Goal: Answer question/provide support: Share knowledge or assist other users

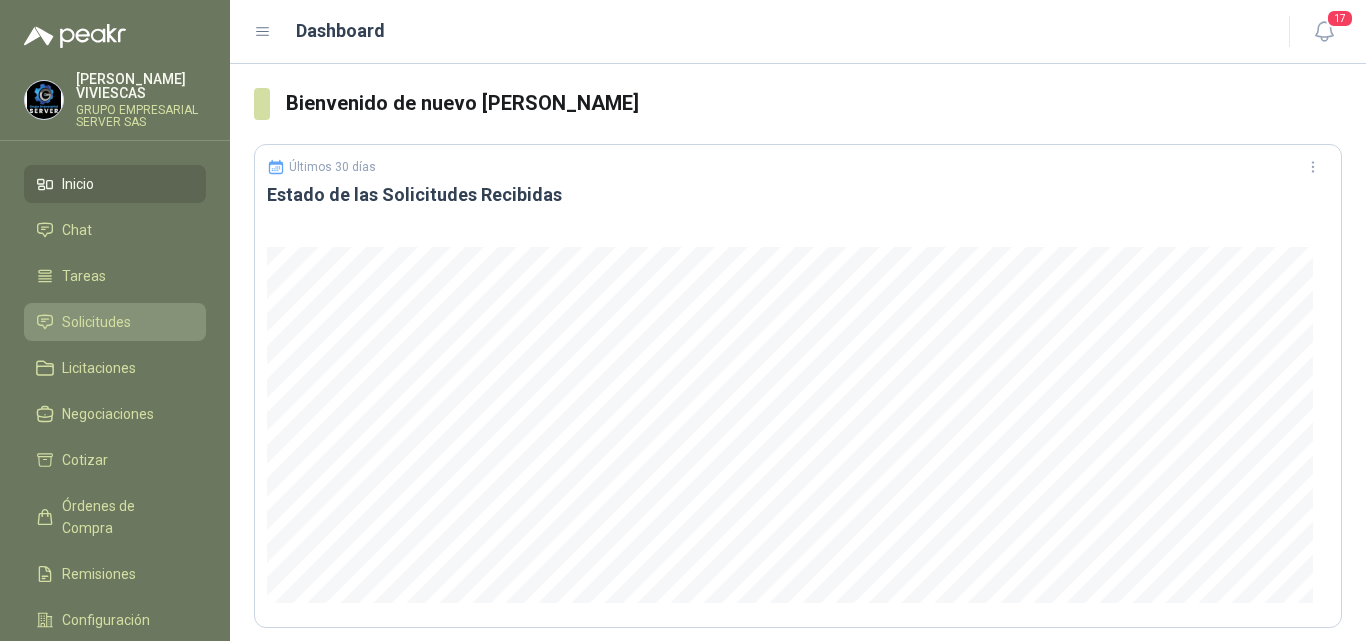
click at [117, 321] on span "Solicitudes" at bounding box center [96, 322] width 69 height 22
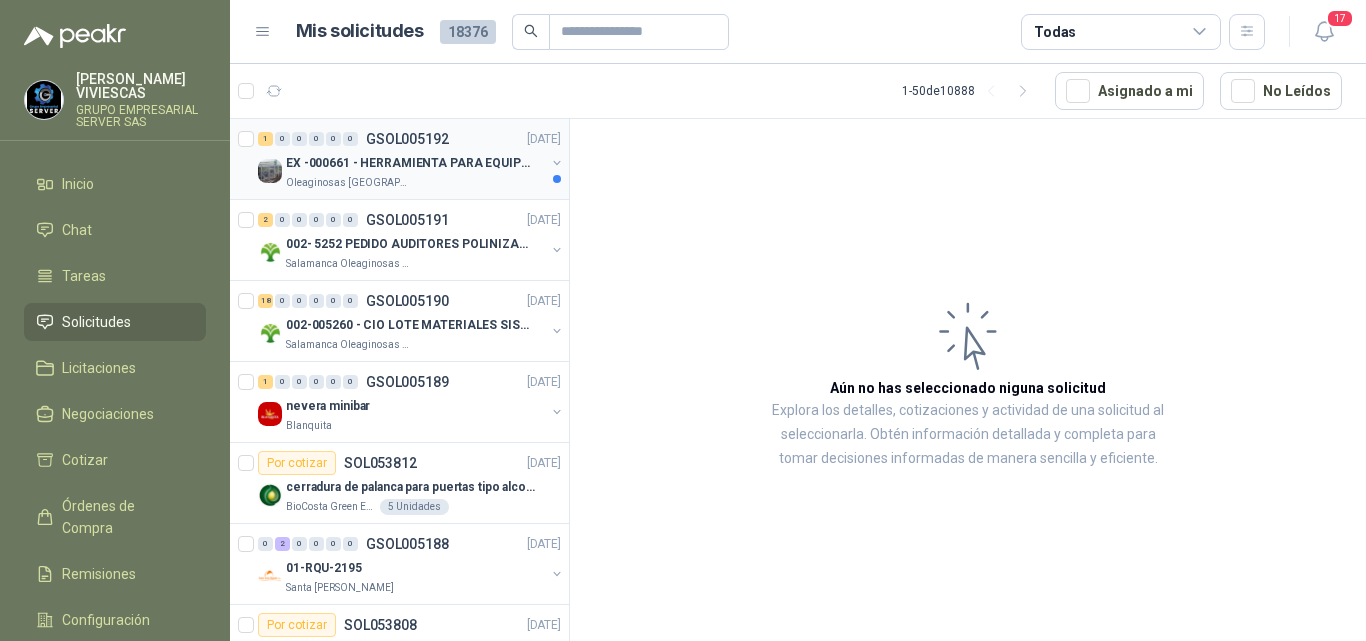
click at [448, 156] on p "EX -000661 - HERRAMIENTA PARA EQUIPO MECANICO PLAN" at bounding box center [410, 163] width 249 height 19
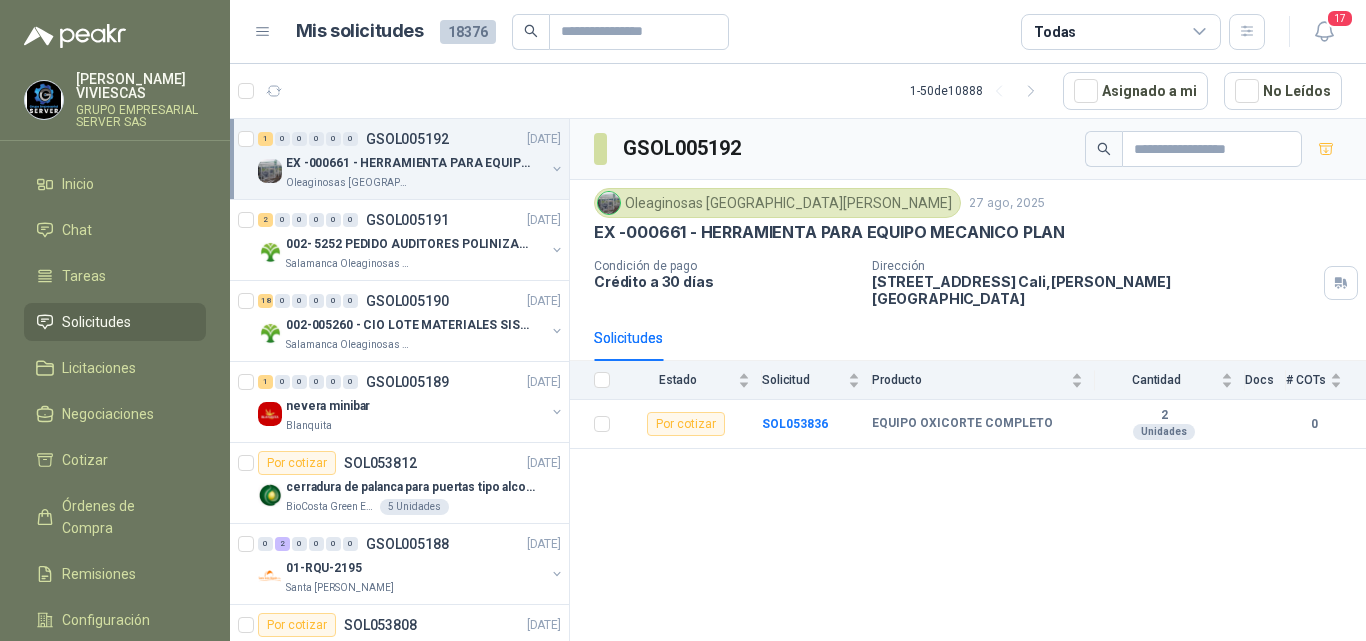
click at [458, 157] on p "EX -000661 - HERRAMIENTA PARA EQUIPO MECANICO PLAN" at bounding box center [410, 163] width 249 height 19
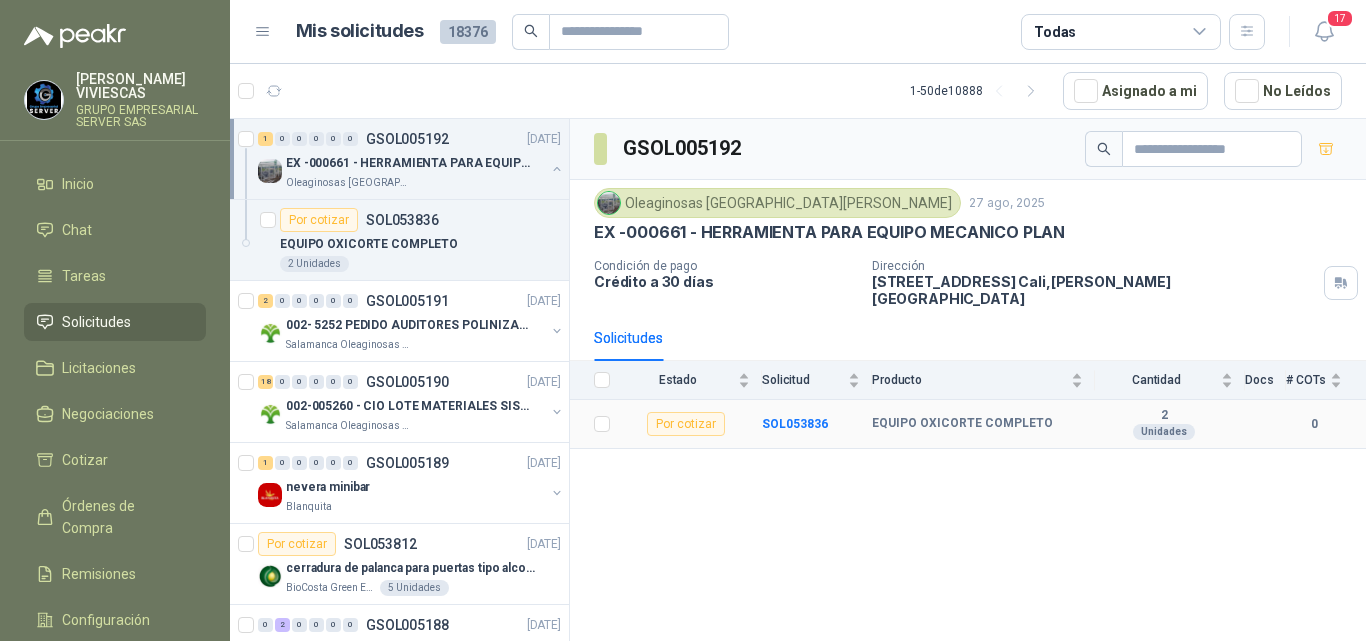
click at [686, 412] on div "Por cotizar" at bounding box center [686, 424] width 78 height 24
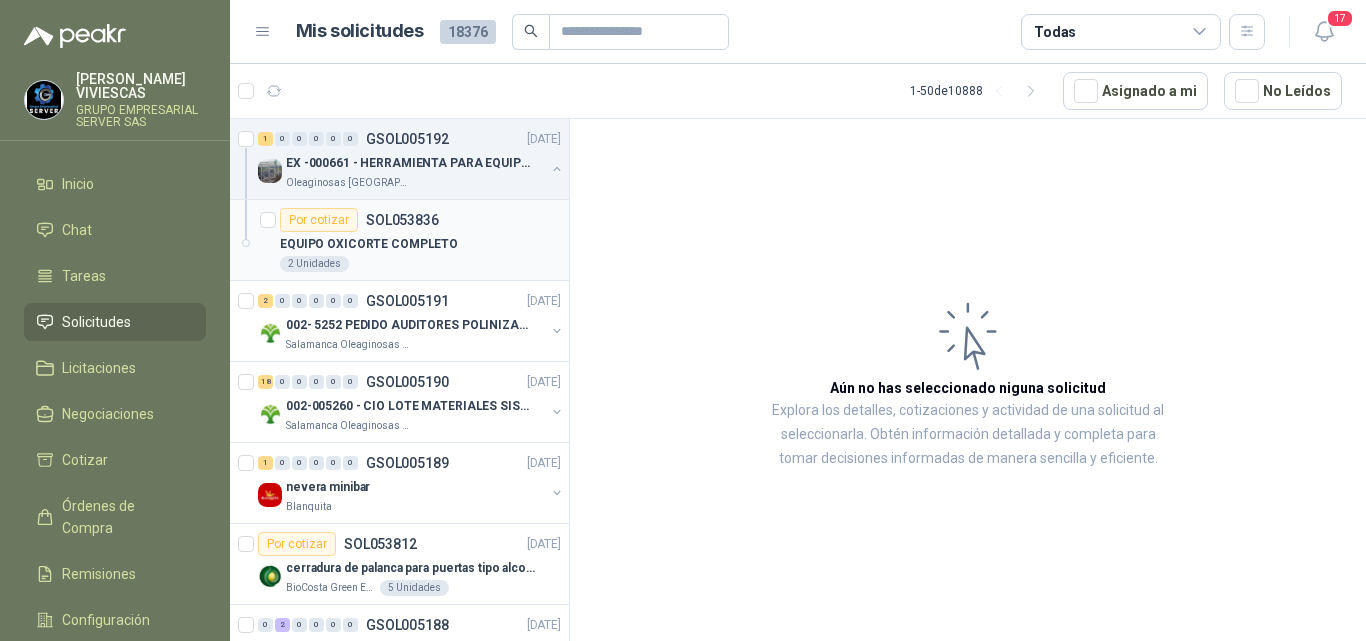
click at [381, 217] on p "SOL053836" at bounding box center [402, 220] width 73 height 14
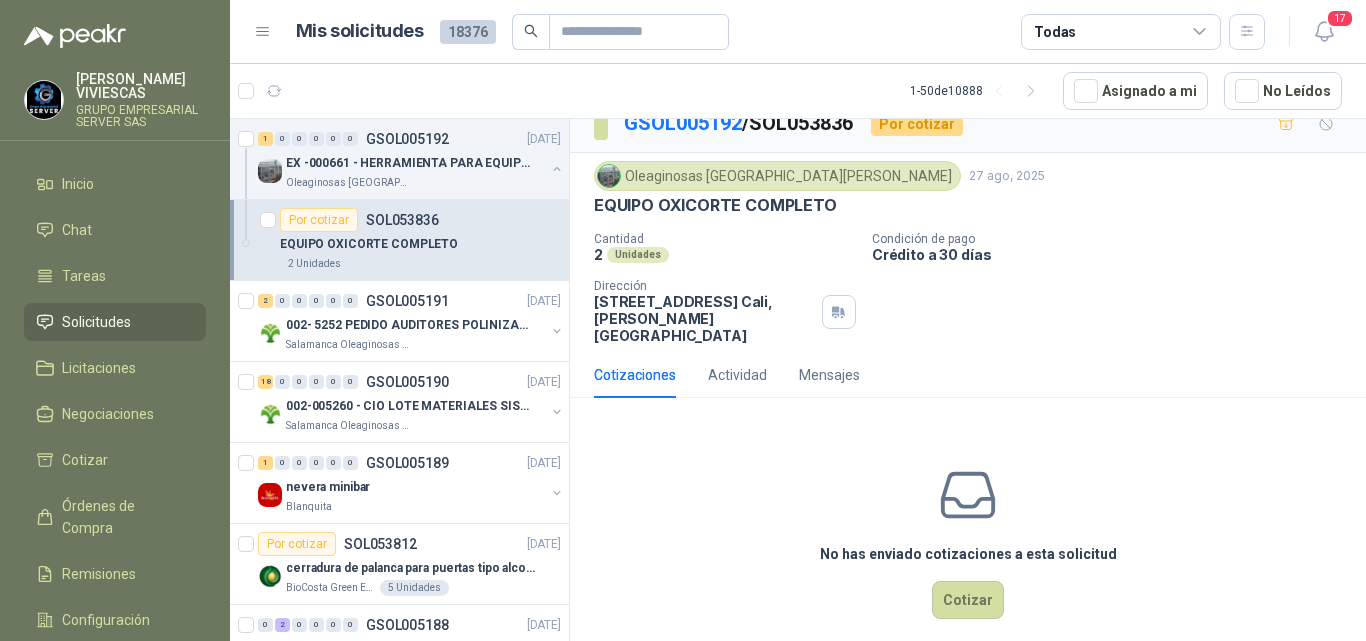
scroll to position [27, 0]
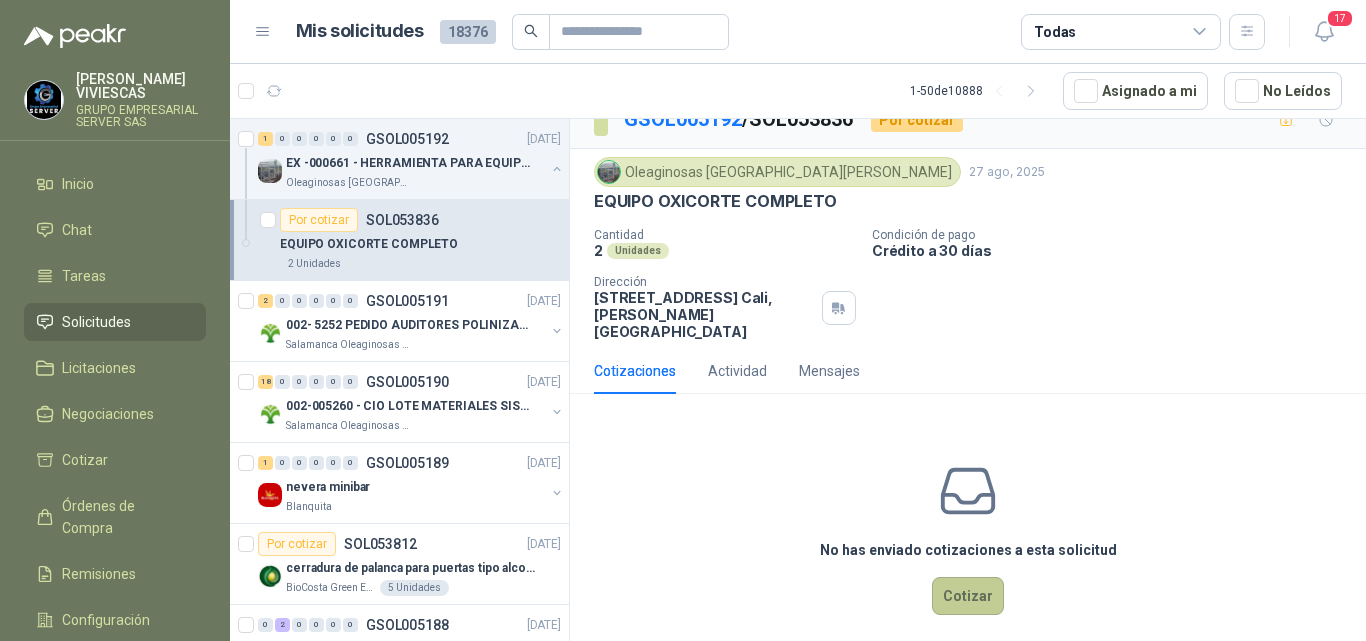
click at [951, 577] on button "Cotizar" at bounding box center [968, 596] width 72 height 38
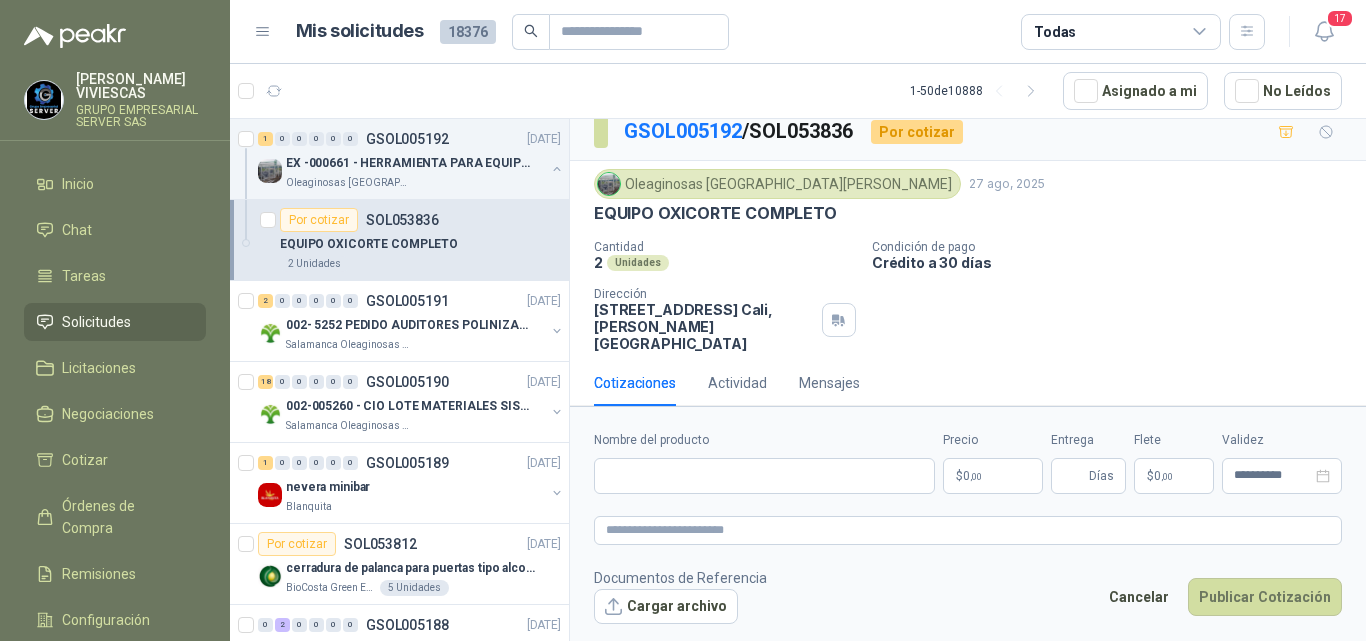
scroll to position [14, 0]
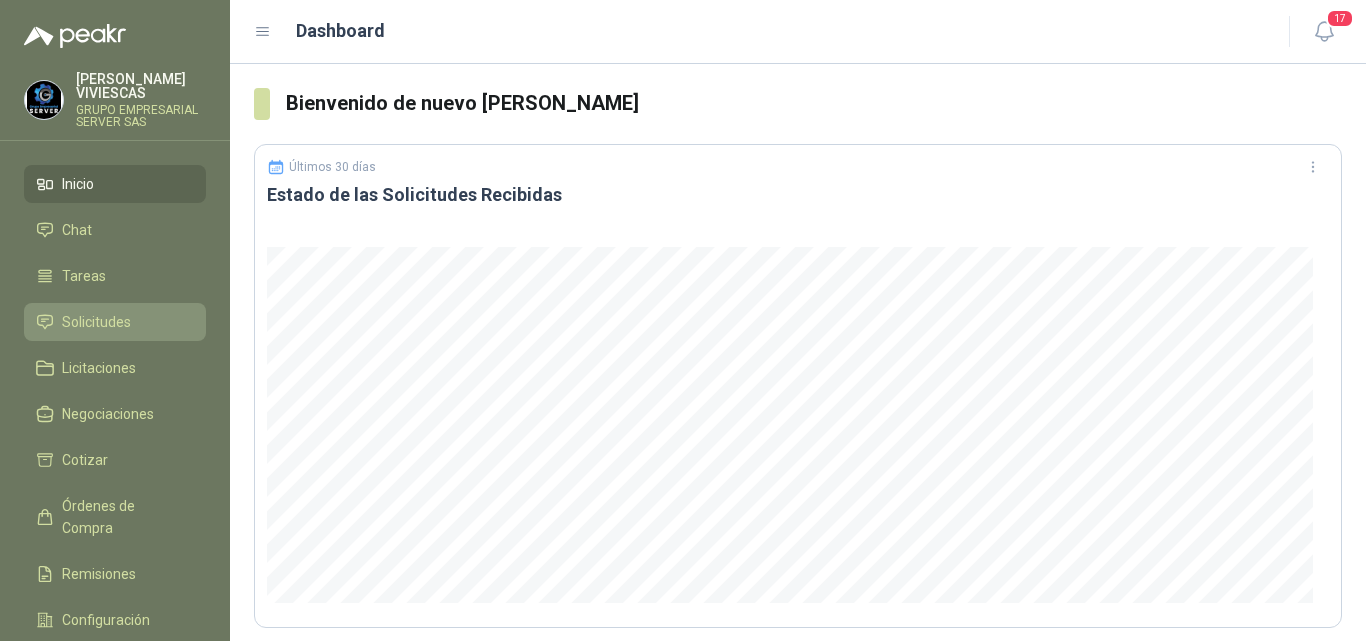
click at [110, 325] on span "Solicitudes" at bounding box center [96, 322] width 69 height 22
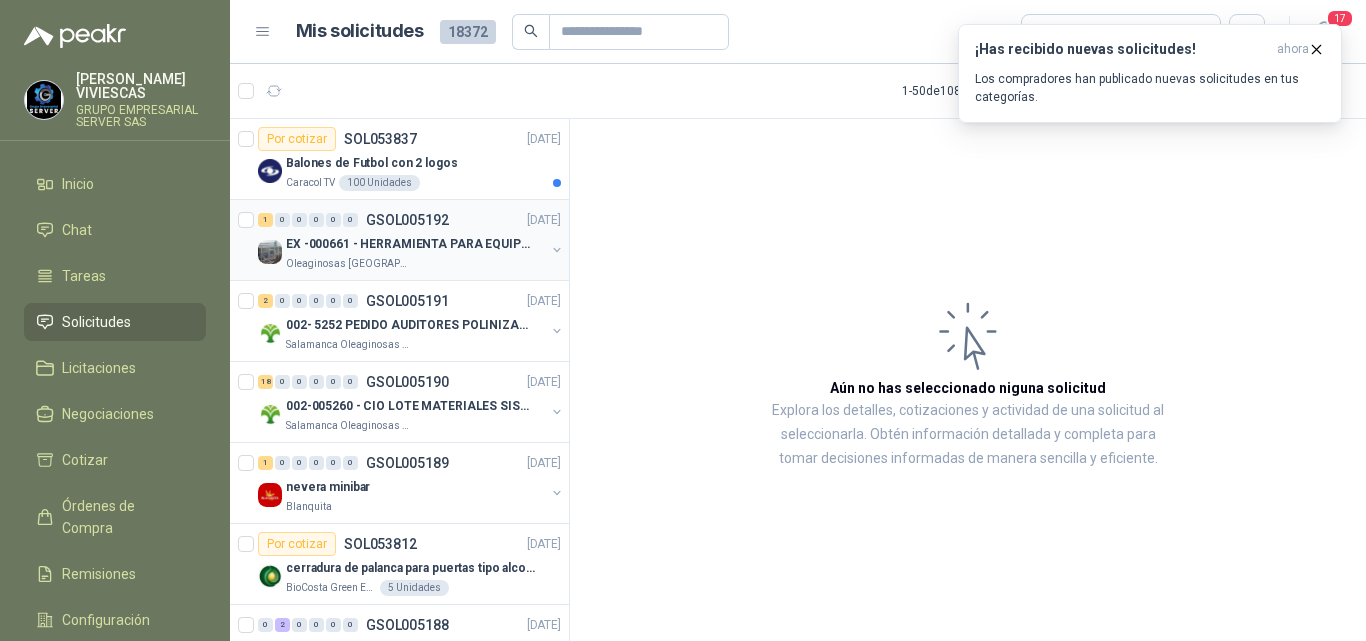
click at [432, 241] on p "EX -000661 - HERRAMIENTA PARA EQUIPO MECANICO PLAN" at bounding box center [410, 244] width 249 height 19
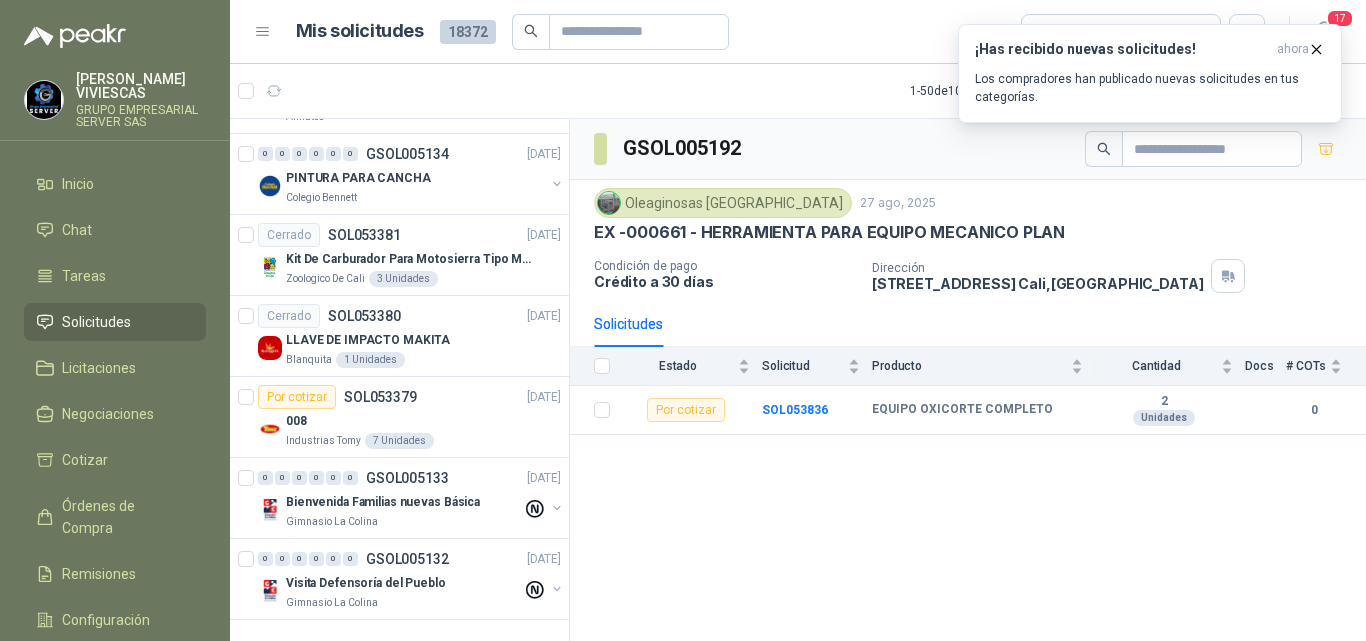
scroll to position [3565, 0]
click at [1313, 50] on icon "button" at bounding box center [1316, 49] width 17 height 17
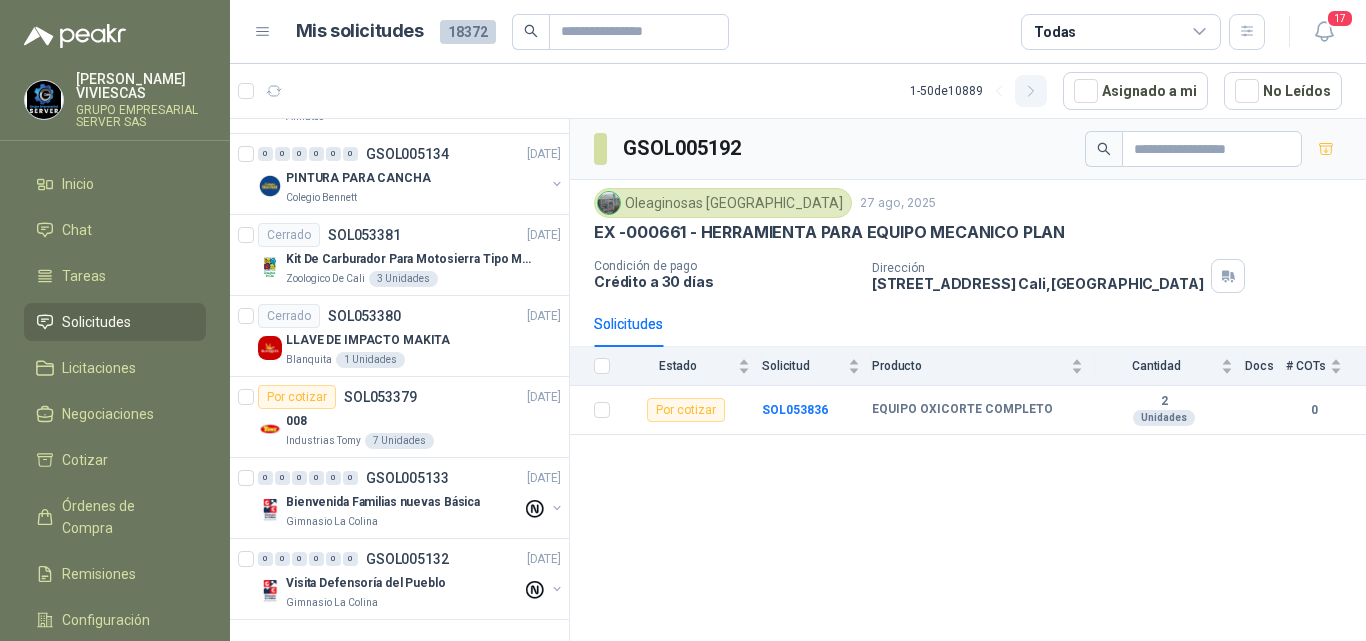
click at [1033, 94] on icon "button" at bounding box center [1031, 91] width 17 height 17
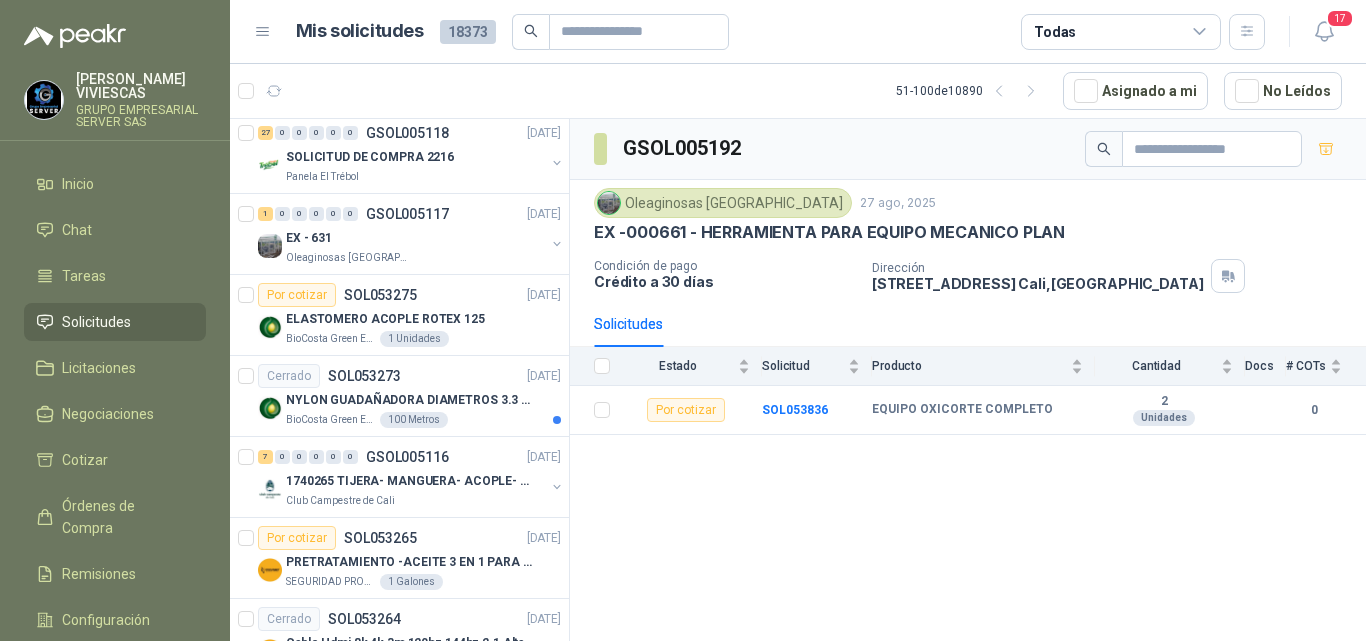
scroll to position [0, 0]
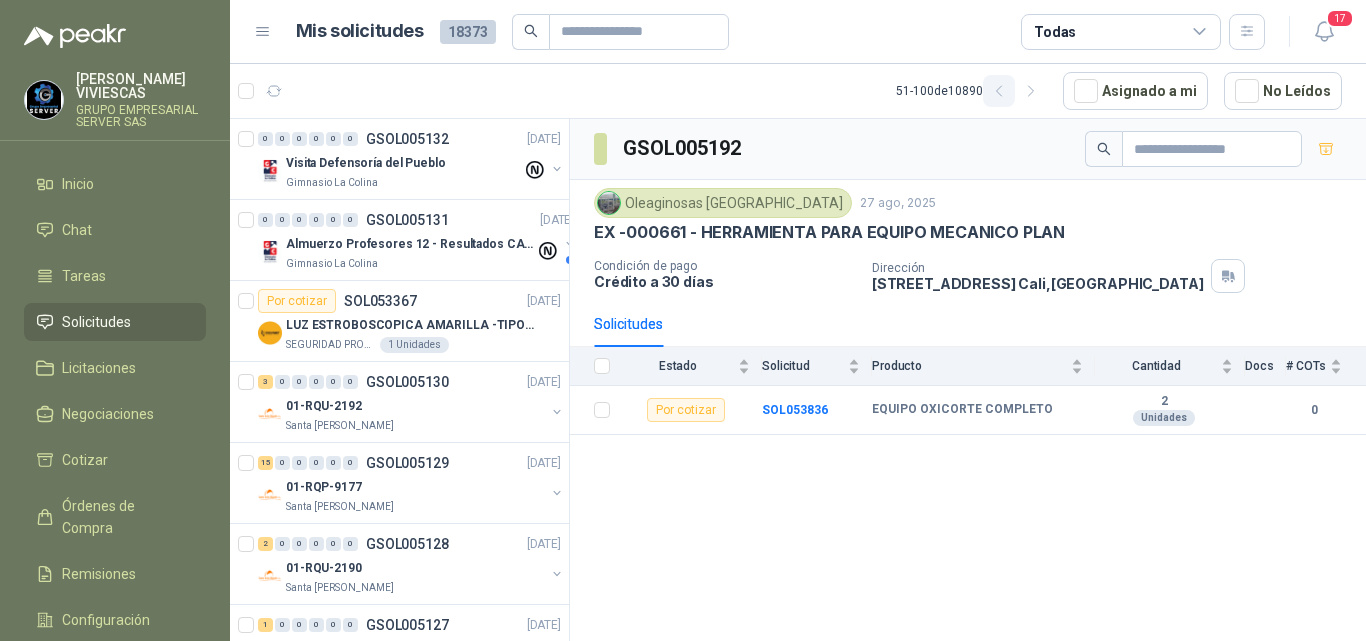
click at [999, 95] on icon "button" at bounding box center [999, 91] width 17 height 17
click at [1037, 95] on icon "button" at bounding box center [1031, 91] width 17 height 17
click at [998, 91] on icon "button" at bounding box center [999, 91] width 17 height 17
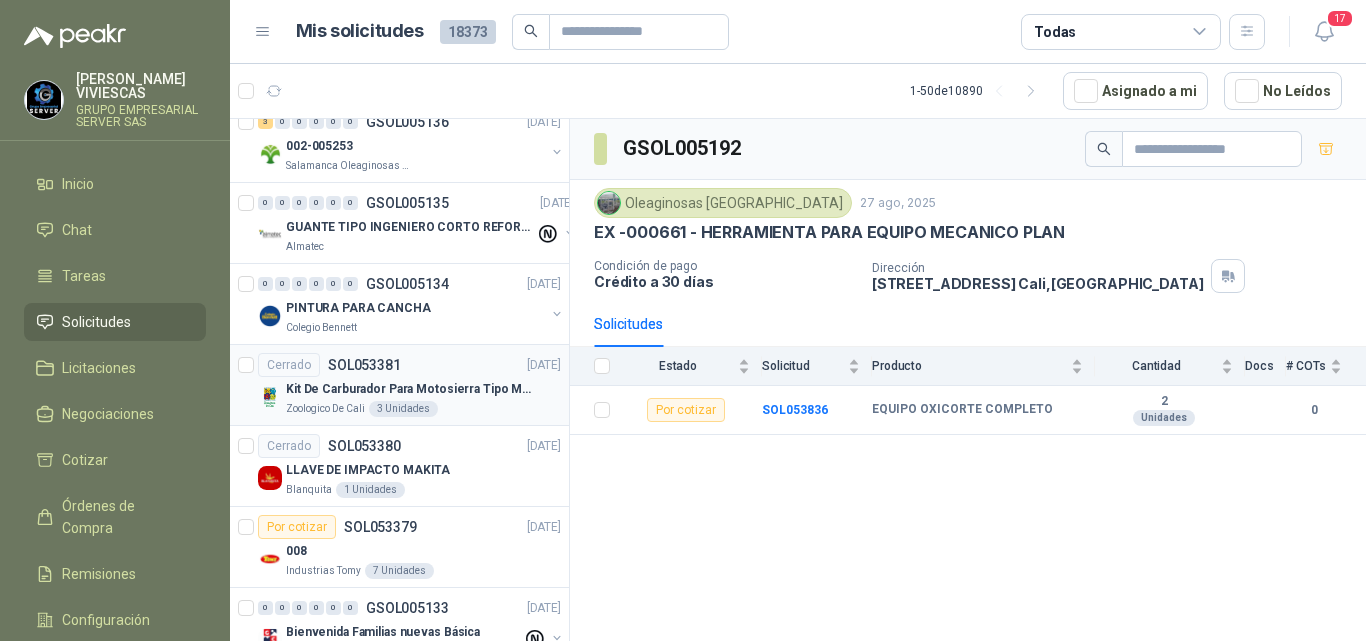
scroll to position [3565, 0]
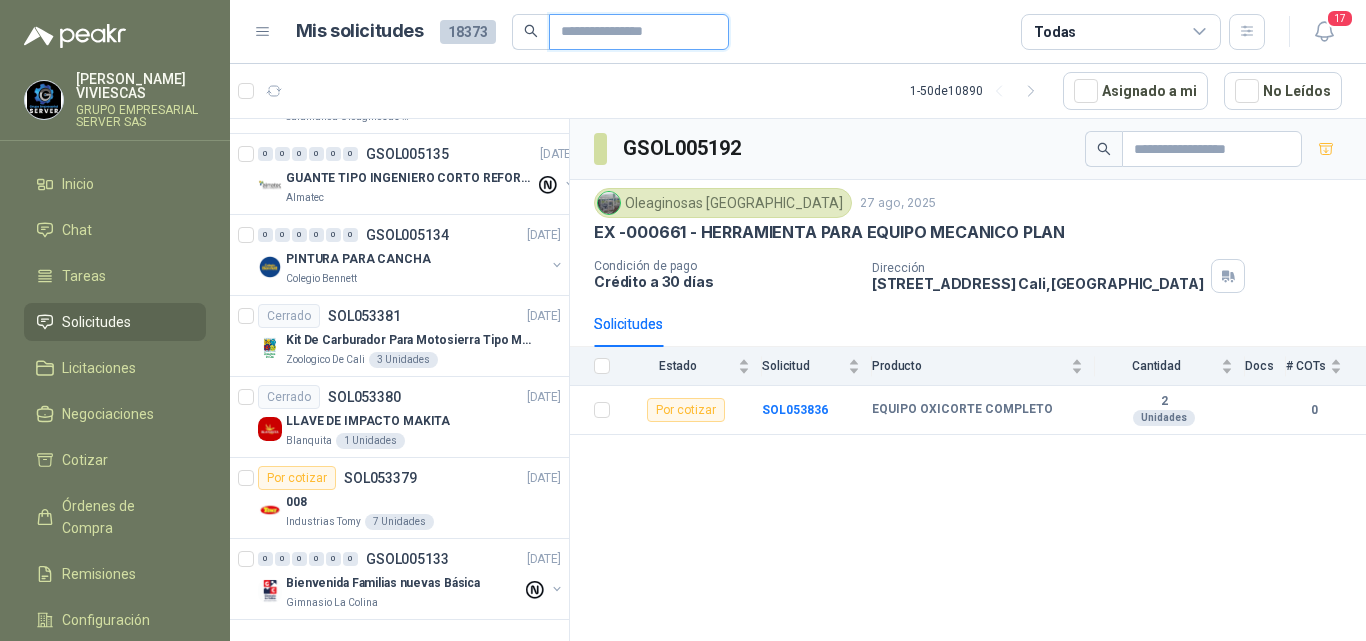
click at [622, 29] on input "text" at bounding box center [631, 32] width 140 height 34
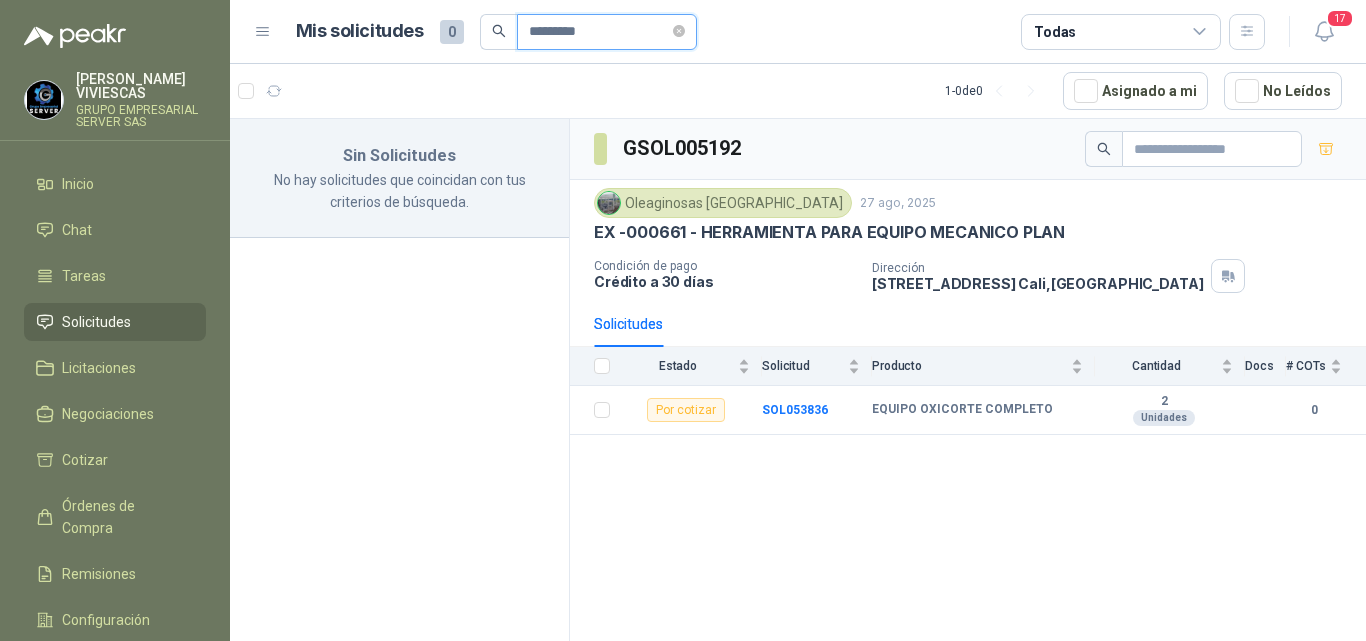
scroll to position [0, 0]
click at [494, 28] on icon "search" at bounding box center [499, 31] width 14 height 14
click at [609, 27] on input "*********" at bounding box center [599, 32] width 140 height 34
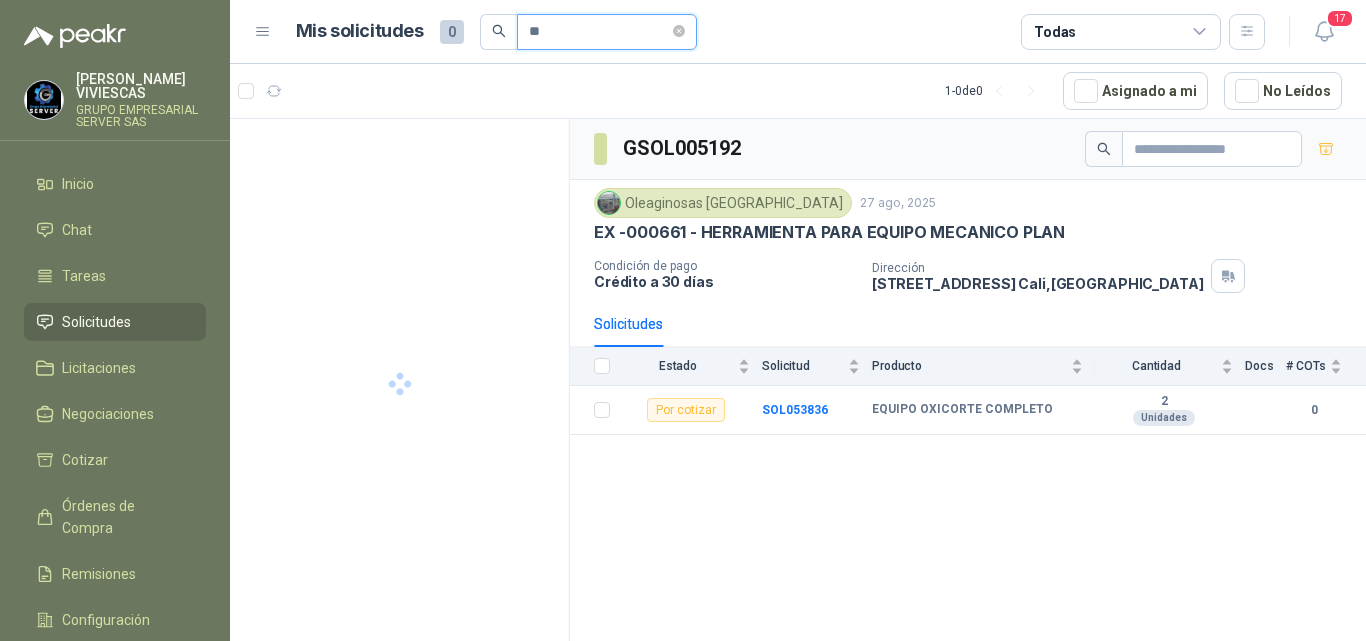
type input "*"
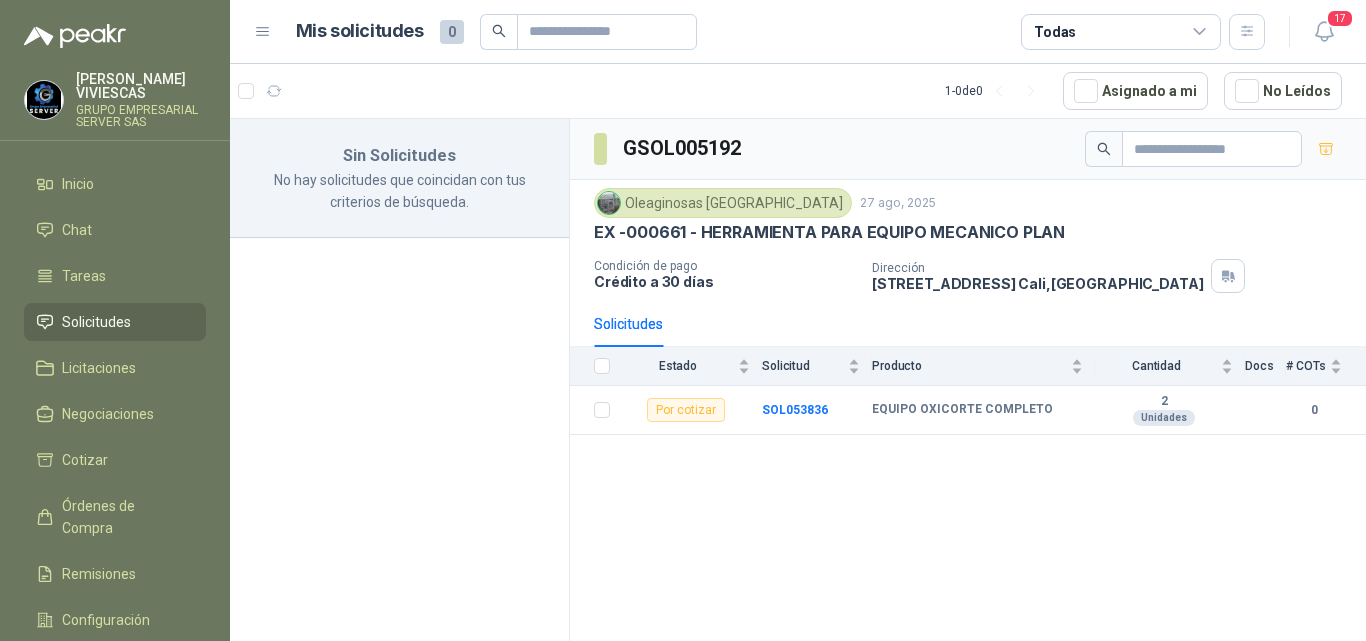
click at [114, 319] on span "Solicitudes" at bounding box center [96, 322] width 69 height 22
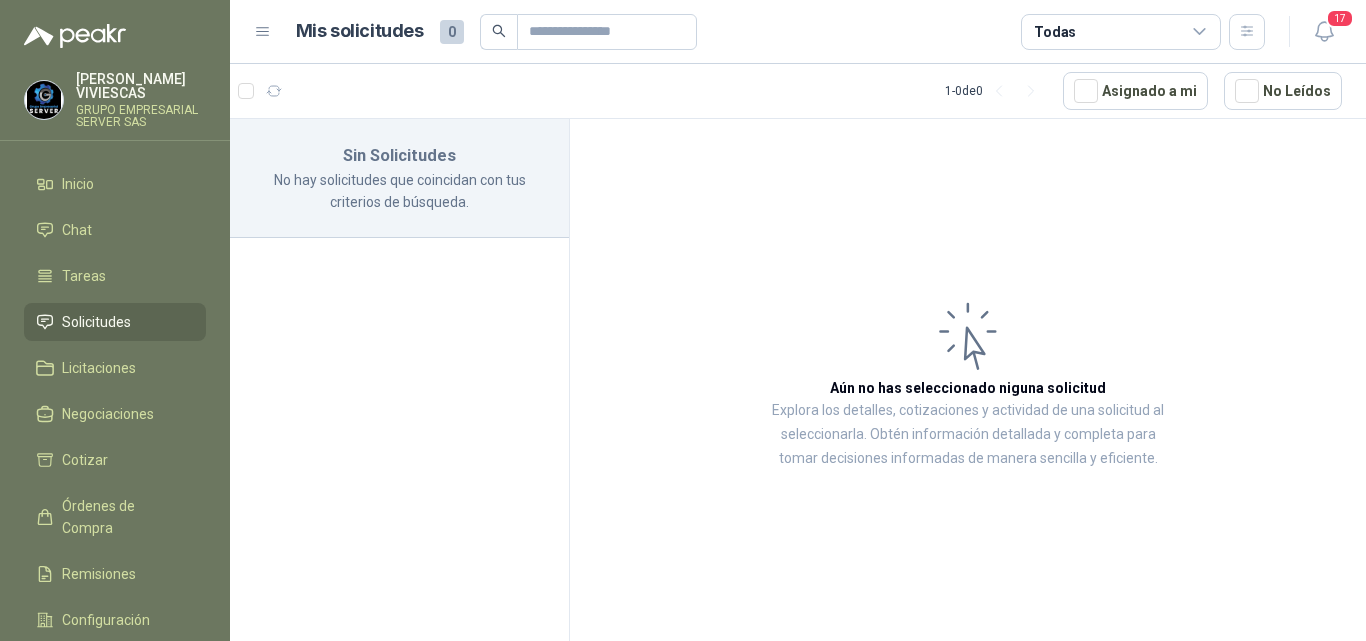
click at [127, 317] on span "Solicitudes" at bounding box center [96, 322] width 69 height 22
click at [505, 178] on p "No hay solicitudes que coincidan con tus criterios de búsqueda." at bounding box center [399, 191] width 291 height 44
drag, startPoint x: 425, startPoint y: 168, endPoint x: 448, endPoint y: 157, distance: 25.5
click at [433, 171] on div "Sin Solicitudes No hay solicitudes que coincidan con tus criterios de búsqueda." at bounding box center [399, 178] width 339 height 119
click at [422, 301] on div "Sin Solicitudes No hay solicitudes que coincidan con tus criterios de búsqueda." at bounding box center [400, 383] width 340 height 529
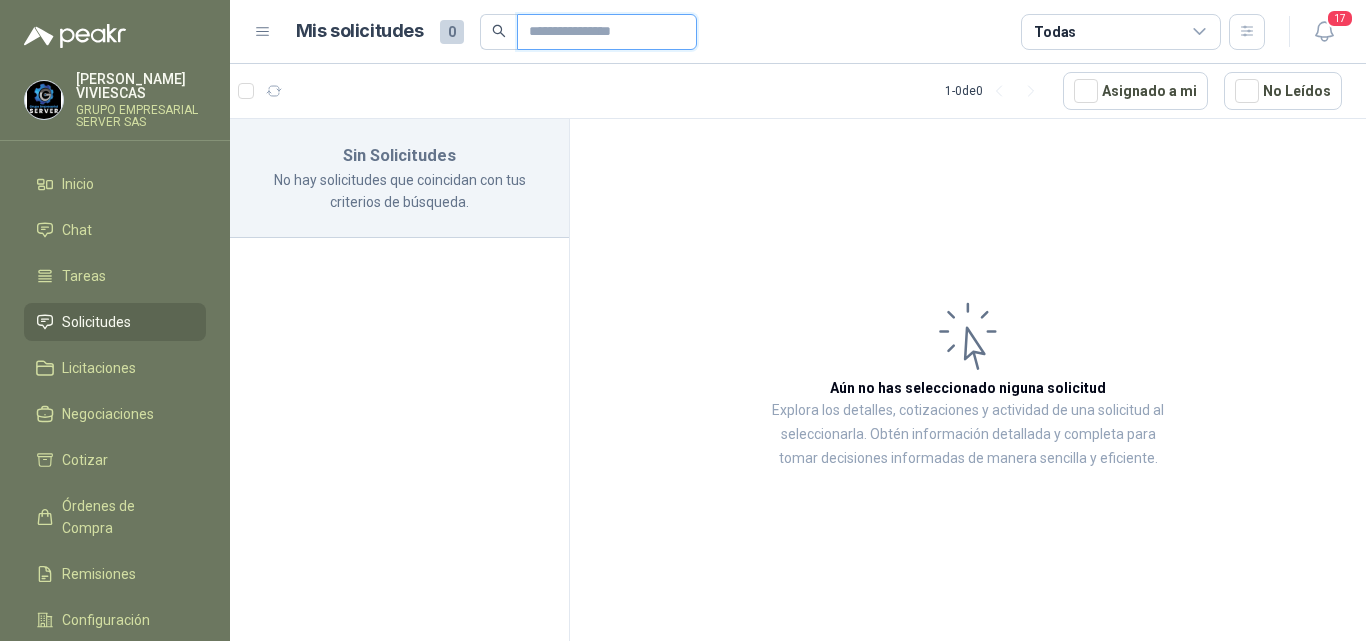
click at [645, 30] on input "text" at bounding box center [599, 32] width 140 height 34
click at [99, 318] on span "Solicitudes" at bounding box center [96, 322] width 69 height 22
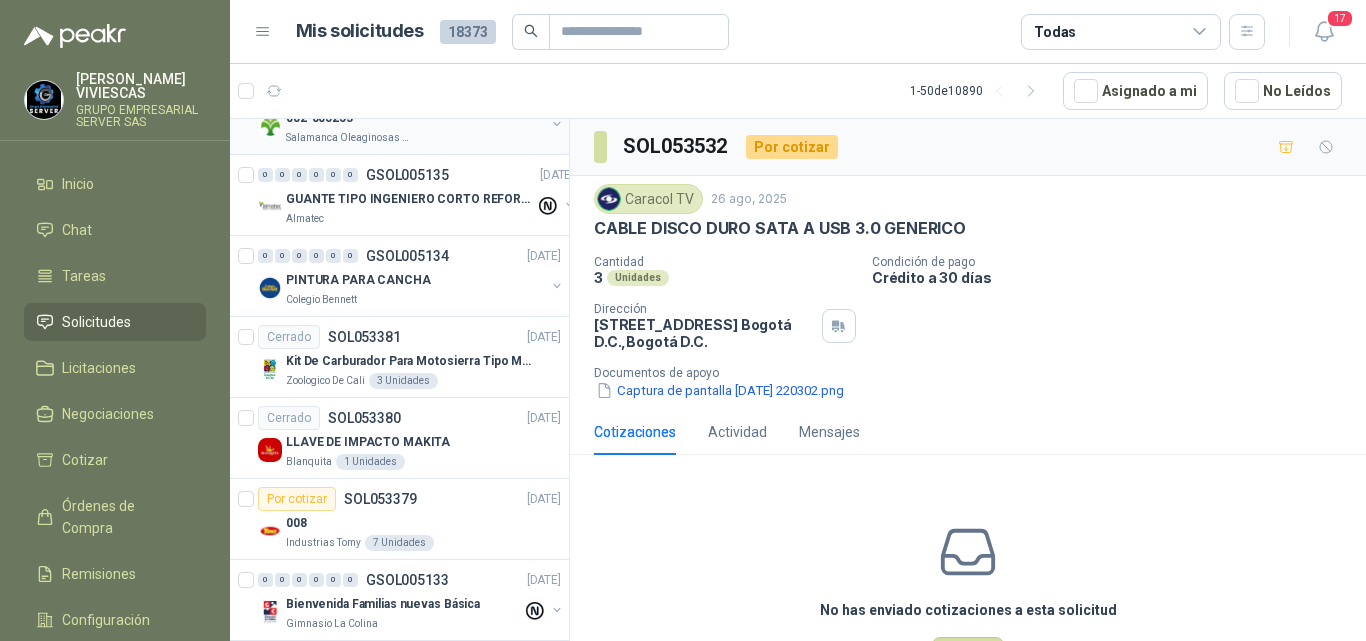
scroll to position [3565, 0]
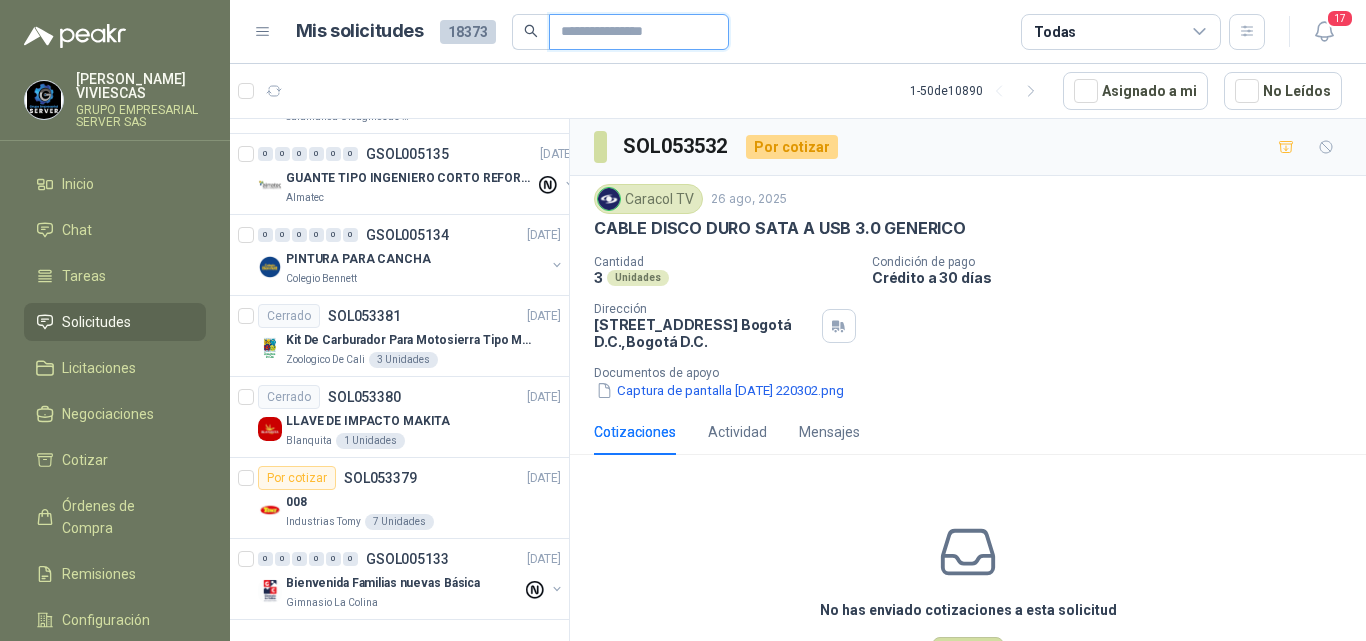
click at [575, 38] on input "text" at bounding box center [631, 32] width 140 height 34
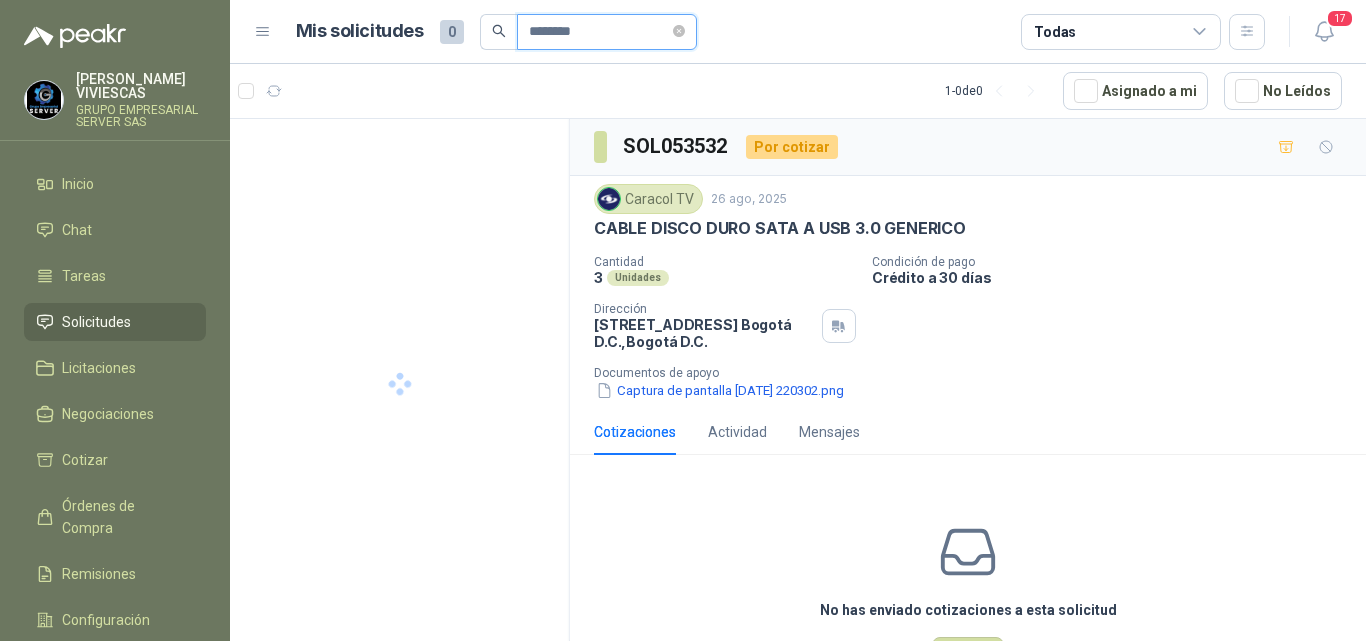
scroll to position [0, 0]
type input "**********"
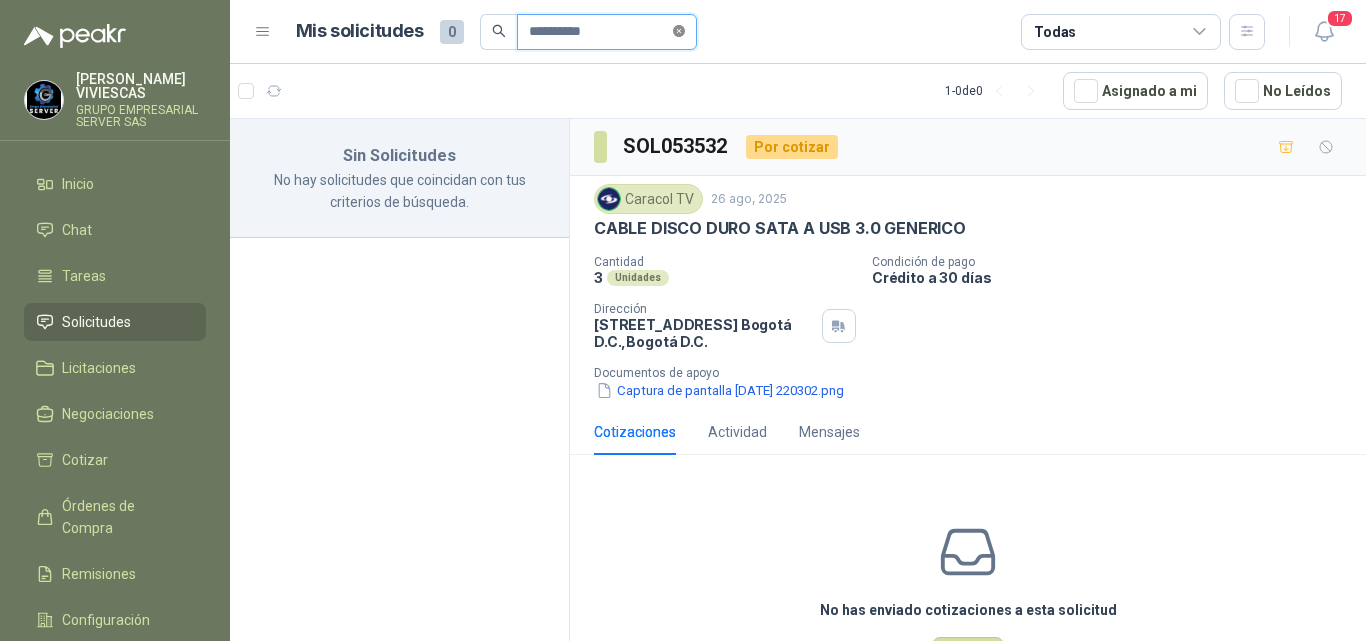
click at [685, 35] on icon "close-circle" at bounding box center [679, 31] width 12 height 12
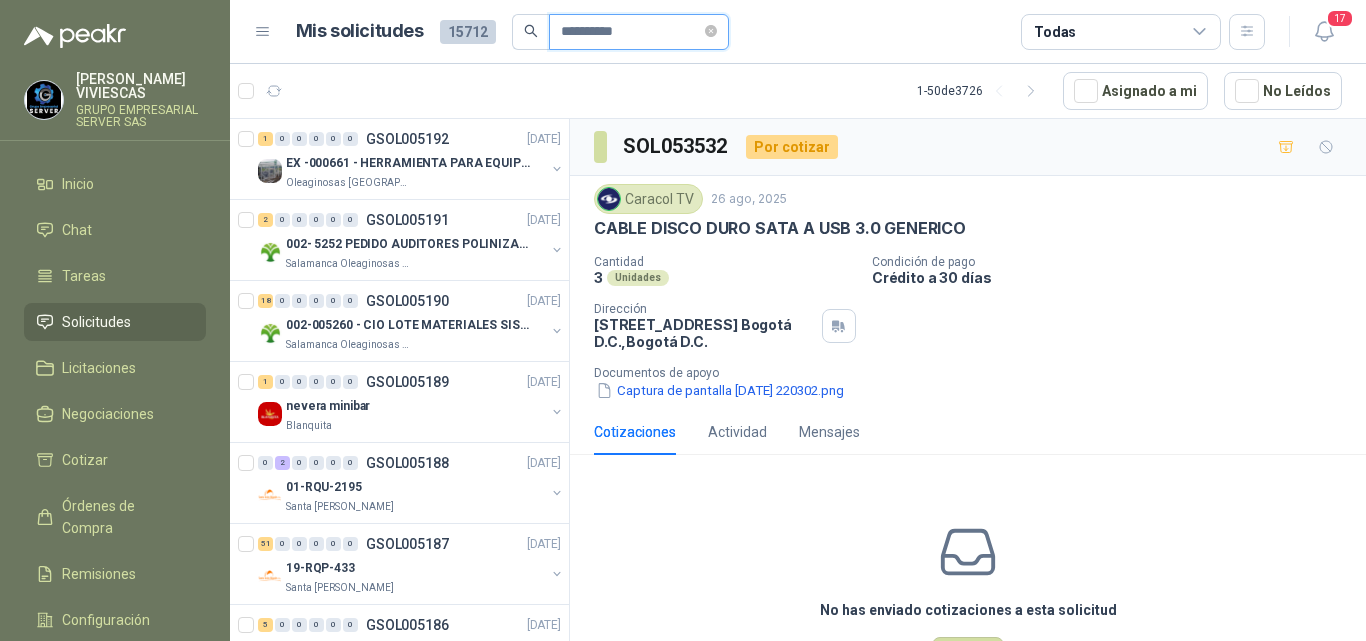
type input "**********"
click at [411, 156] on p "EX -000661 - HERRAMIENTA PARA EQUIPO MECANICO PLAN" at bounding box center [410, 163] width 249 height 19
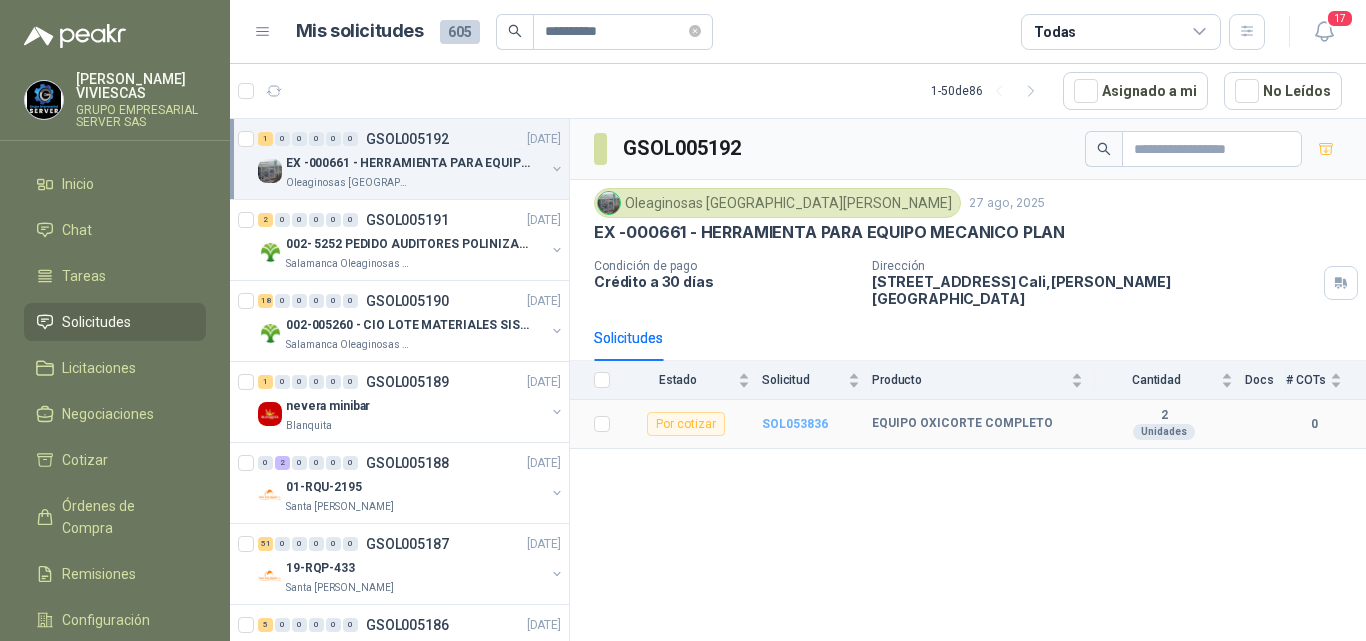
click at [782, 417] on b "SOL053836" at bounding box center [795, 424] width 66 height 14
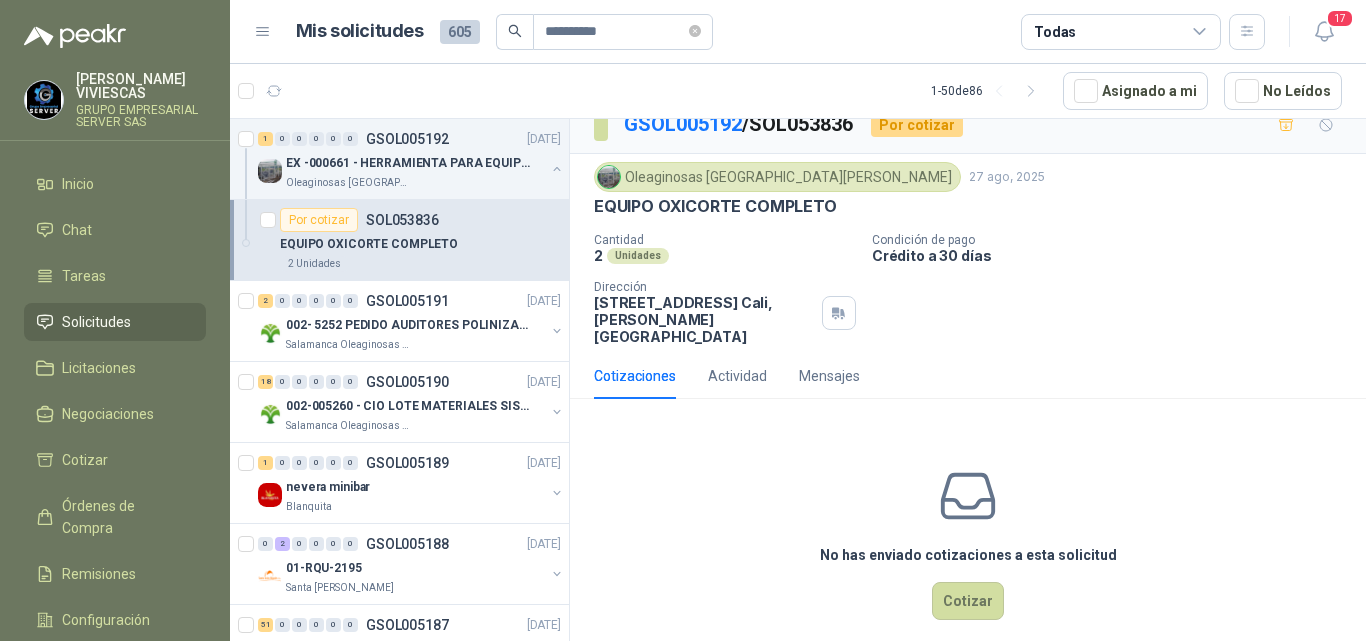
scroll to position [27, 0]
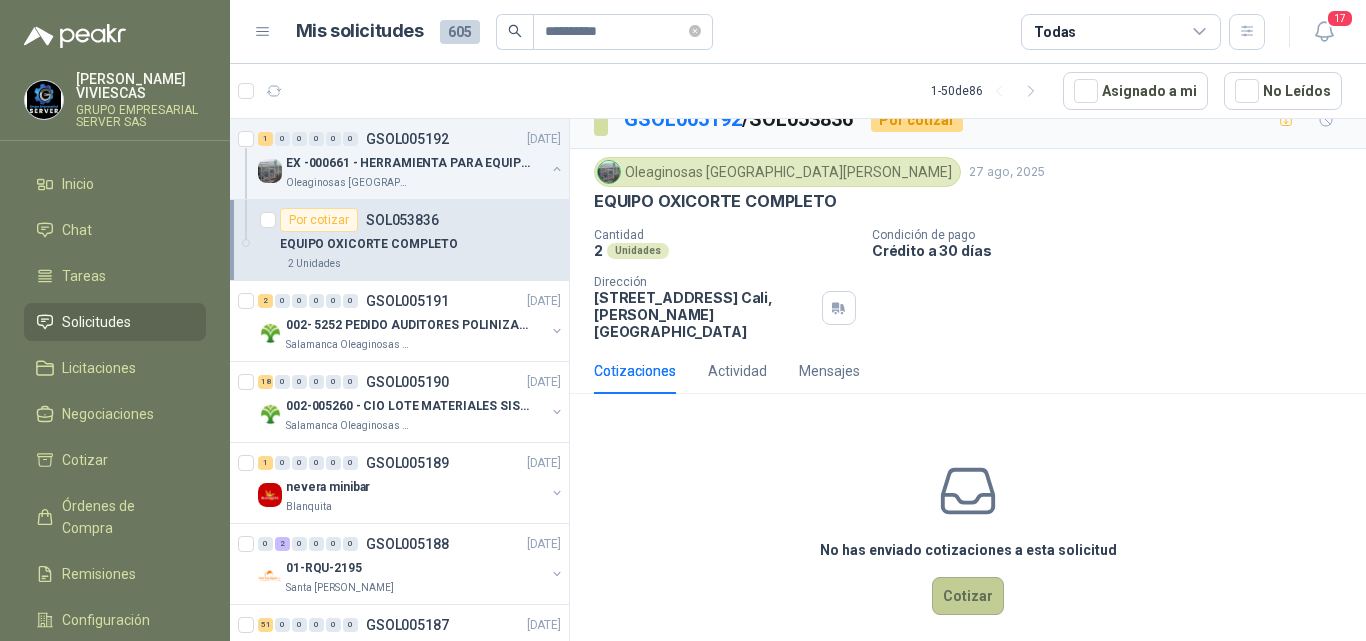
click at [952, 577] on button "Cotizar" at bounding box center [968, 596] width 72 height 38
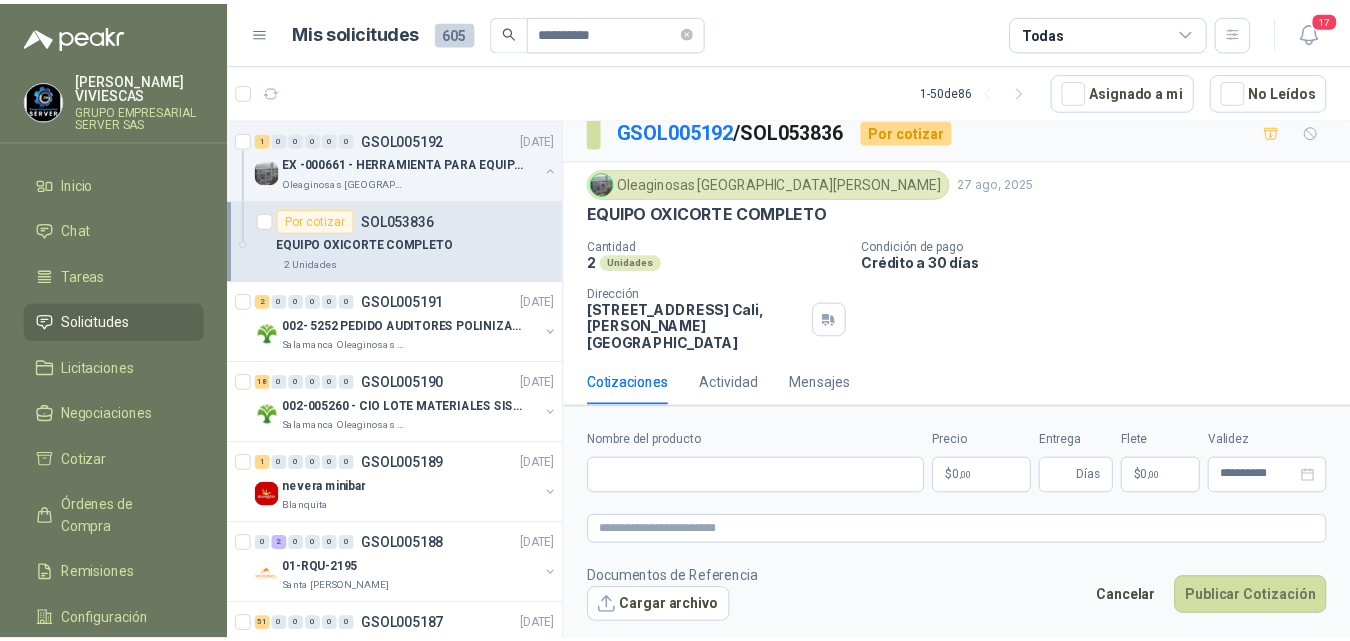
scroll to position [14, 0]
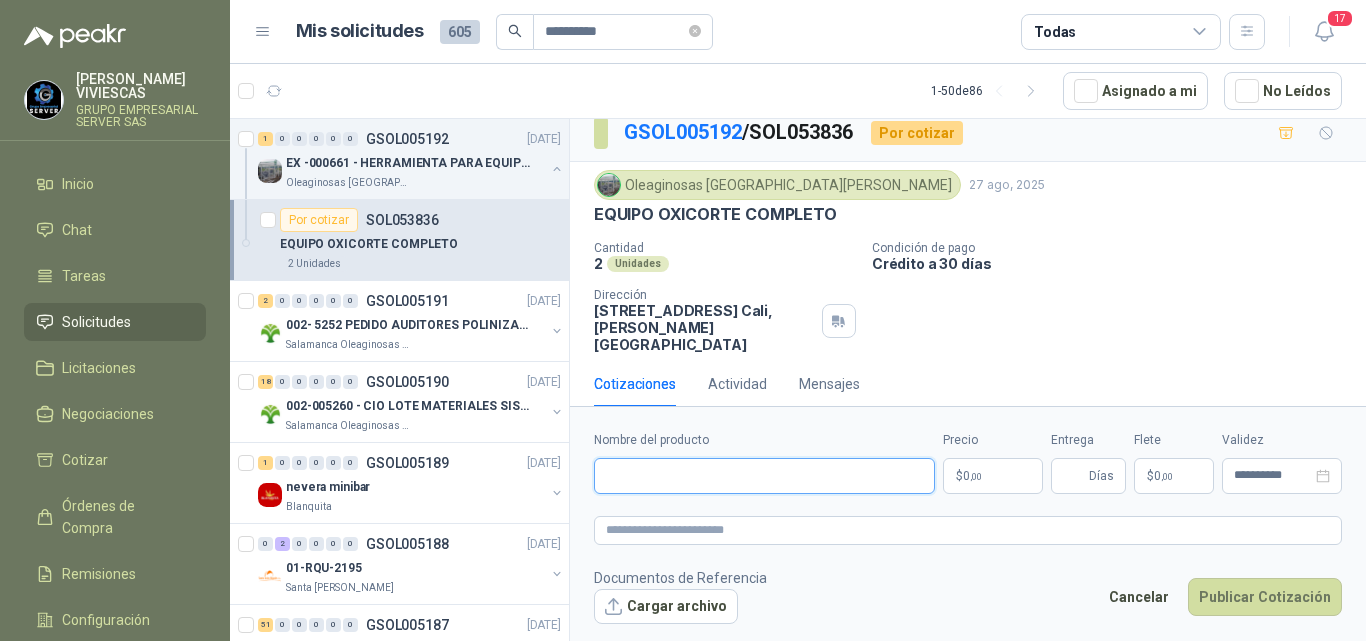
click at [633, 476] on input "Nombre del producto" at bounding box center [764, 476] width 341 height 36
click at [785, 473] on input "**********" at bounding box center [764, 476] width 341 height 36
type input "**********"
click at [969, 477] on body "**********" at bounding box center [683, 320] width 1366 height 641
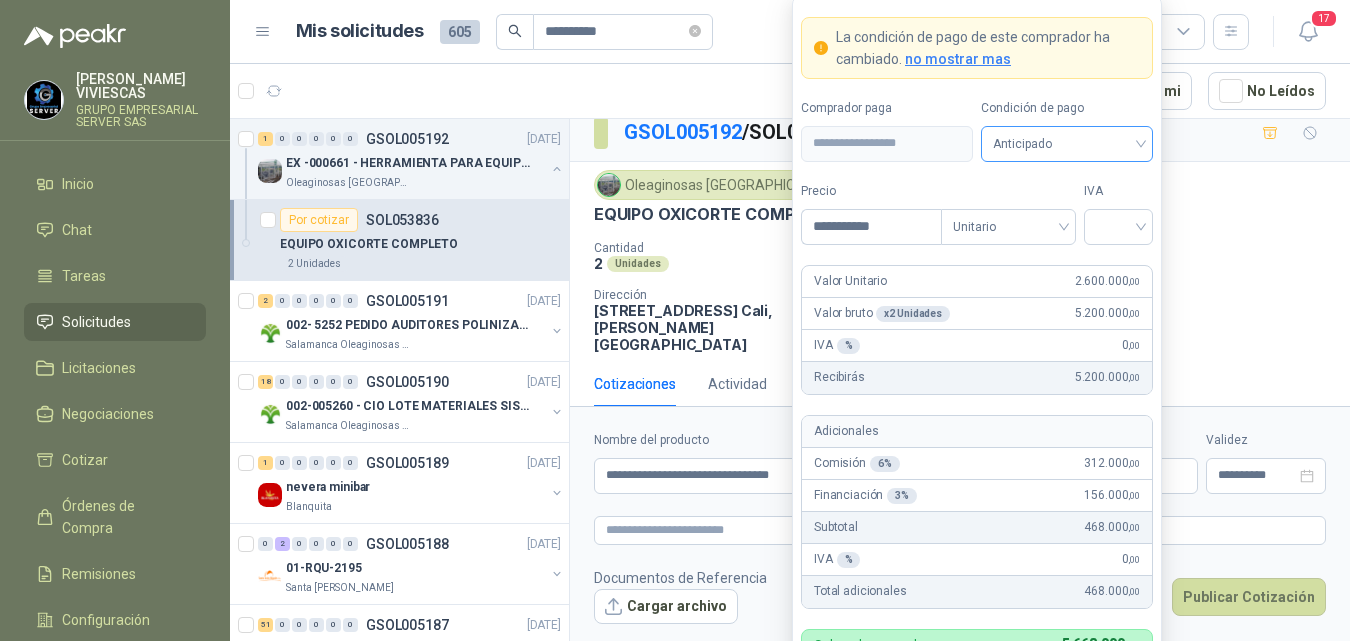
click at [1039, 146] on span "Anticipado" at bounding box center [1067, 144] width 148 height 30
type input "**********"
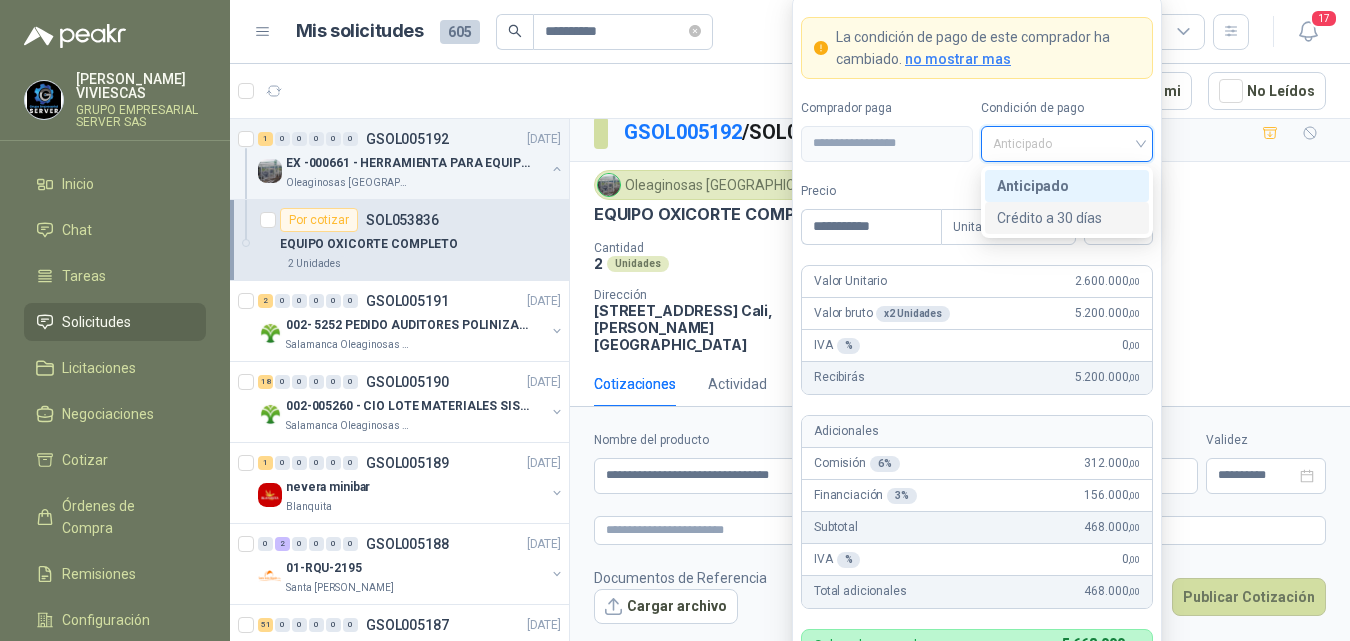
click at [1052, 220] on div "Crédito a 30 días" at bounding box center [1067, 218] width 140 height 22
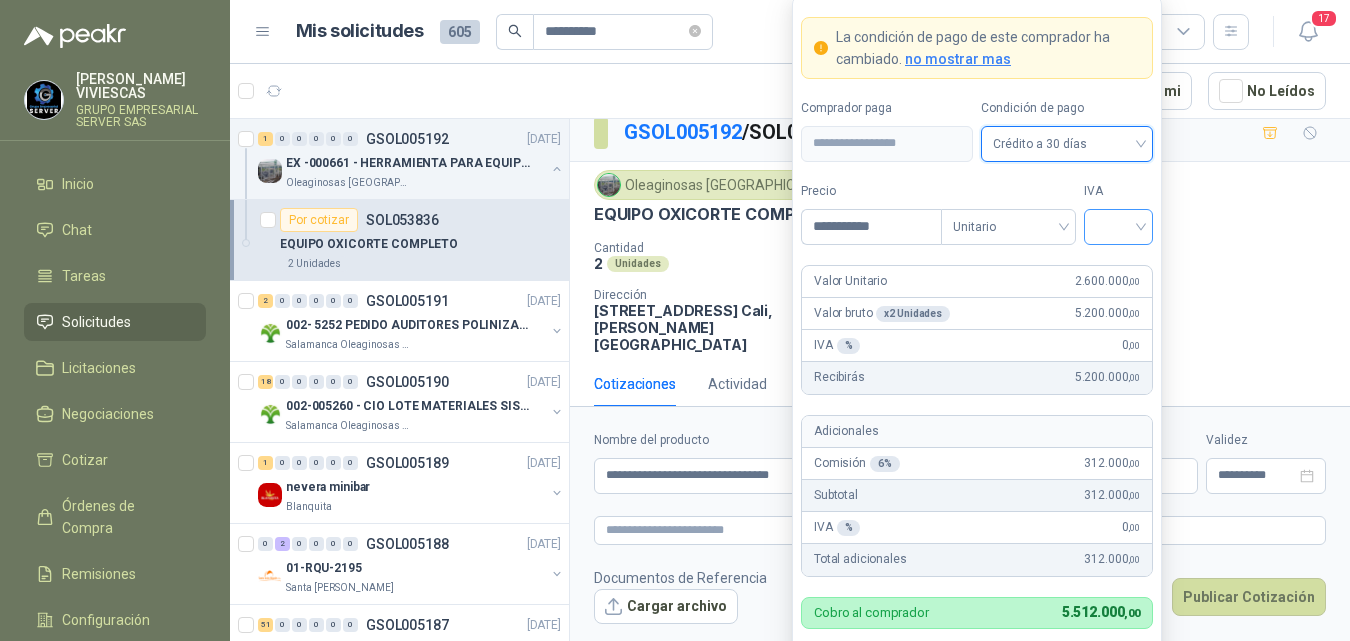
click at [1104, 227] on input "search" at bounding box center [1118, 225] width 45 height 30
click at [1106, 267] on div "19%" at bounding box center [1118, 269] width 37 height 22
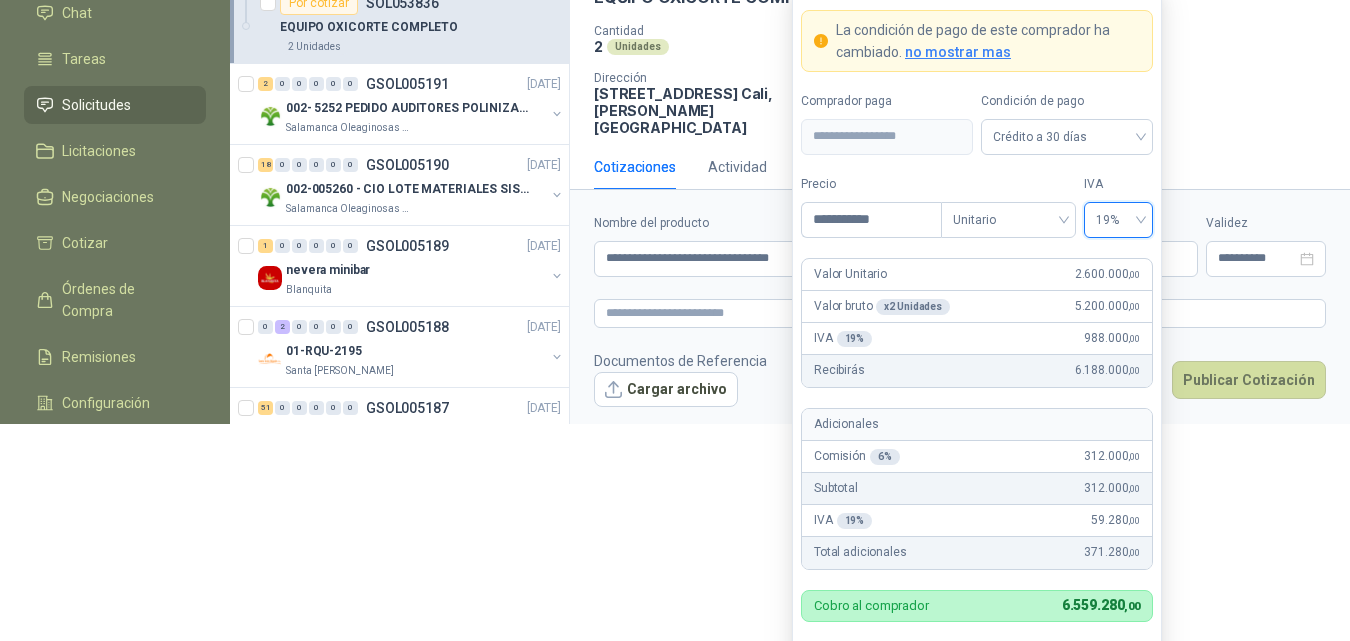
scroll to position [230, 0]
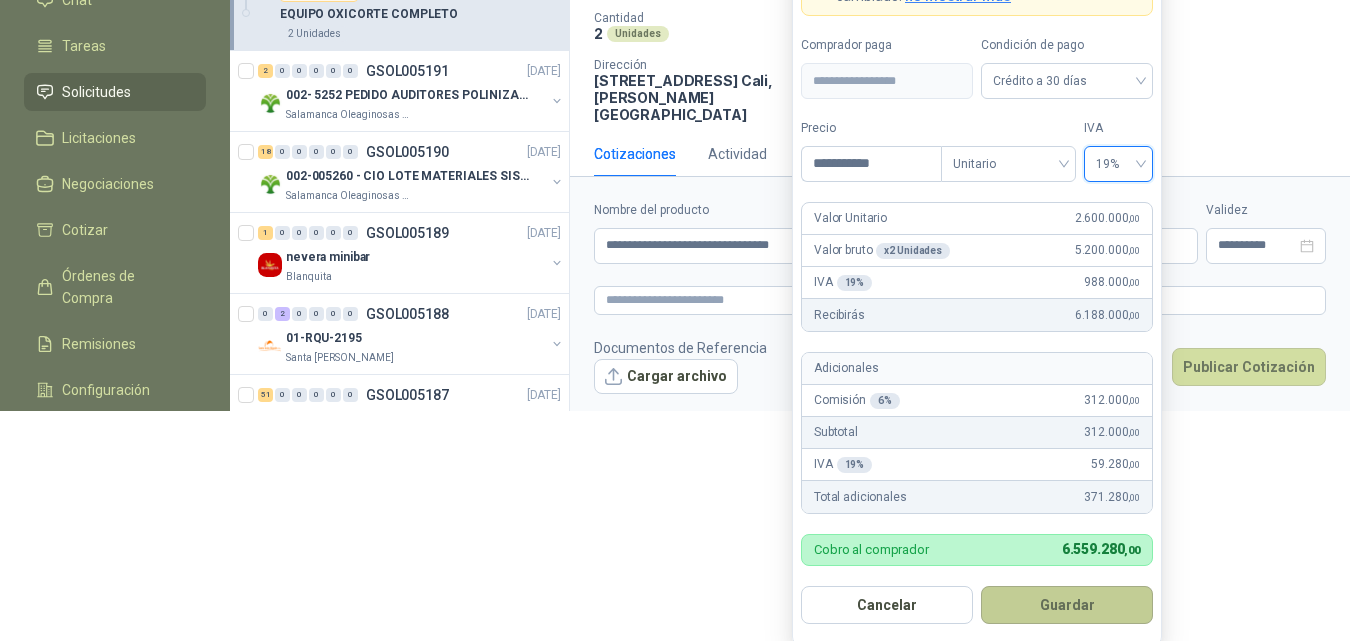
click at [1043, 599] on button "Guardar" at bounding box center [1067, 605] width 172 height 38
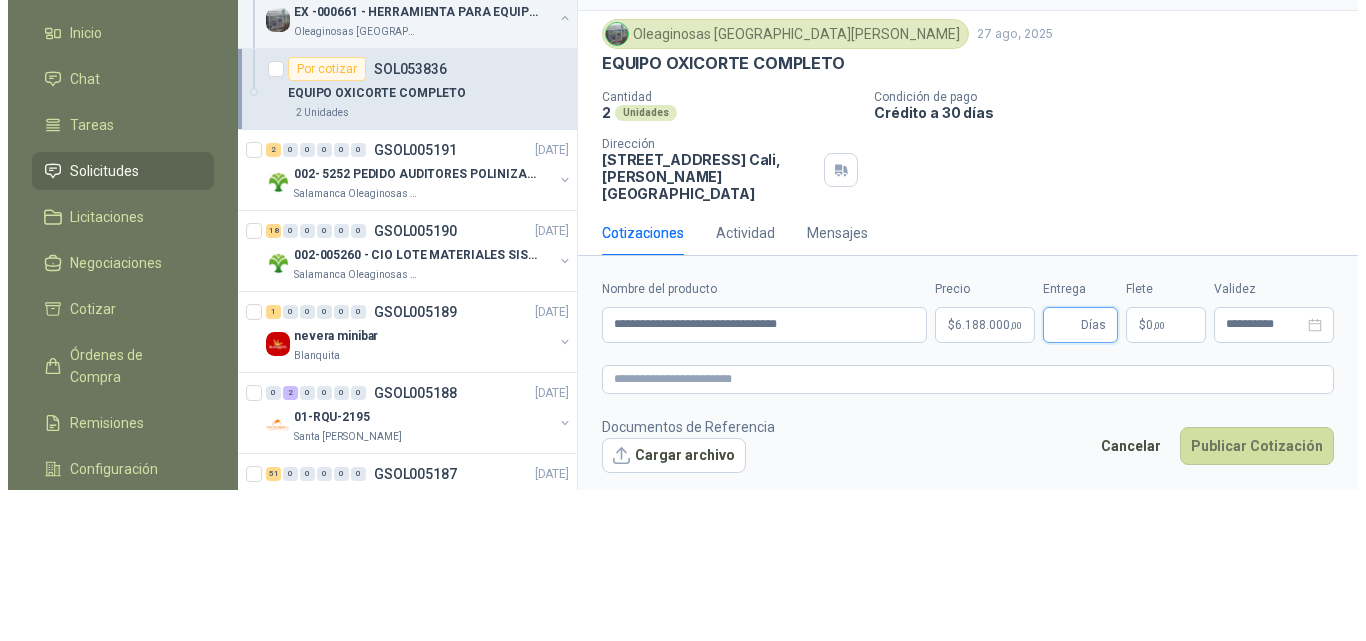
scroll to position [0, 0]
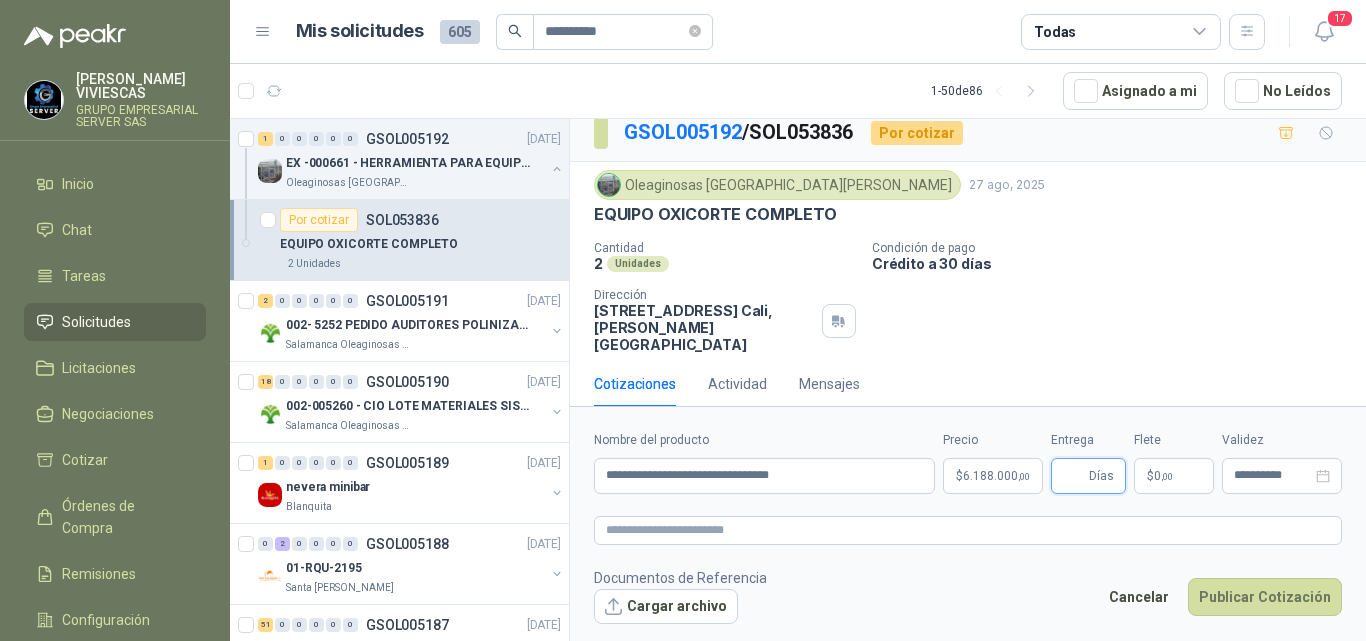
click at [1071, 482] on input "Entrega" at bounding box center [1074, 476] width 22 height 34
type input "*"
click at [1151, 471] on span "$" at bounding box center [1150, 476] width 7 height 12
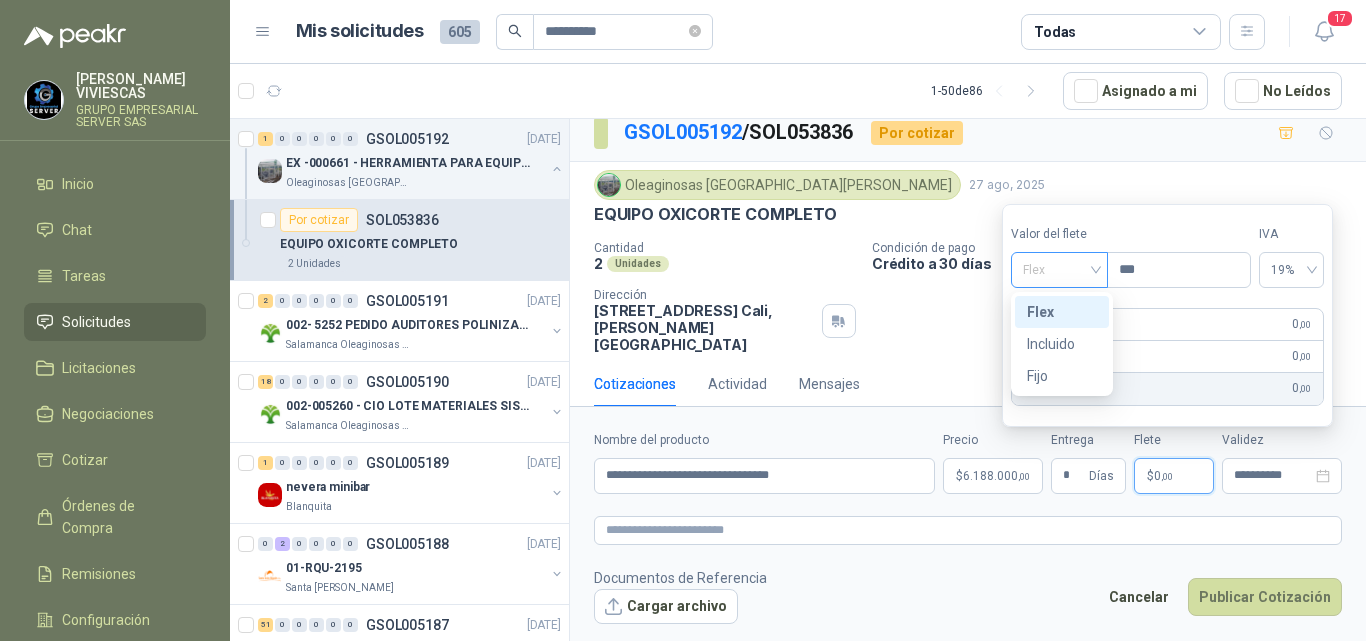
click at [1051, 268] on span "Flex" at bounding box center [1059, 270] width 73 height 30
click at [1045, 343] on div "Incluido" at bounding box center [1062, 344] width 70 height 22
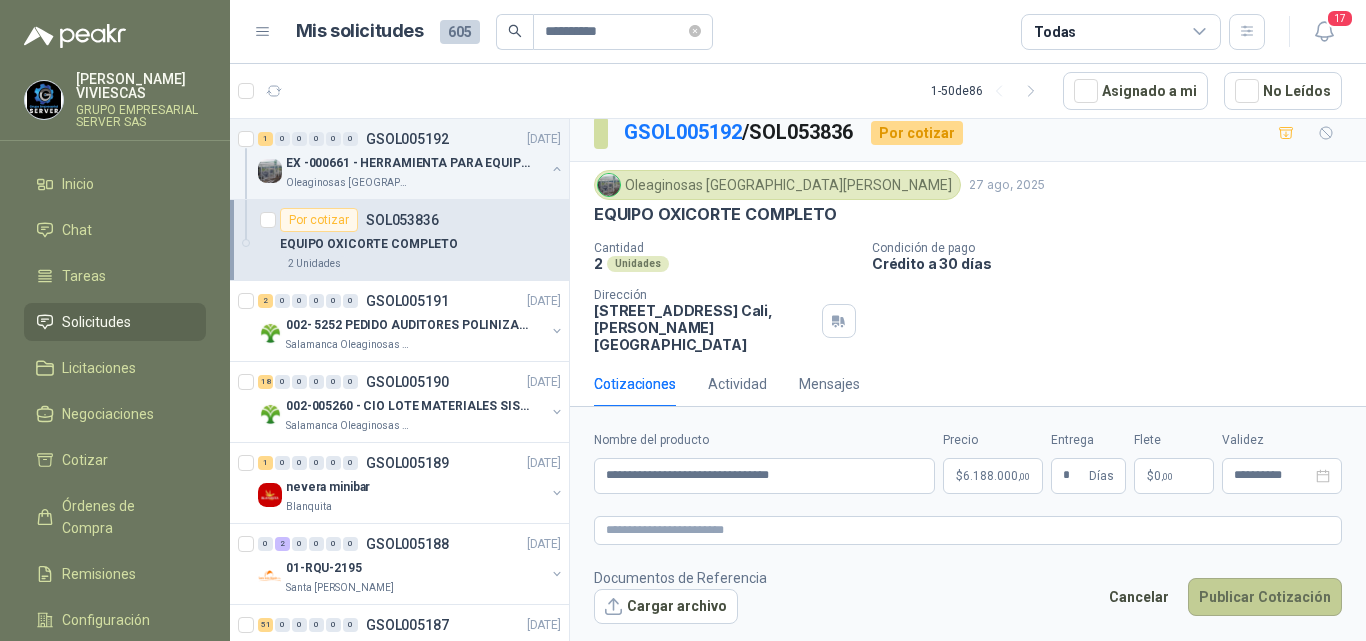
click at [1232, 594] on button "Publicar Cotización" at bounding box center [1265, 597] width 154 height 38
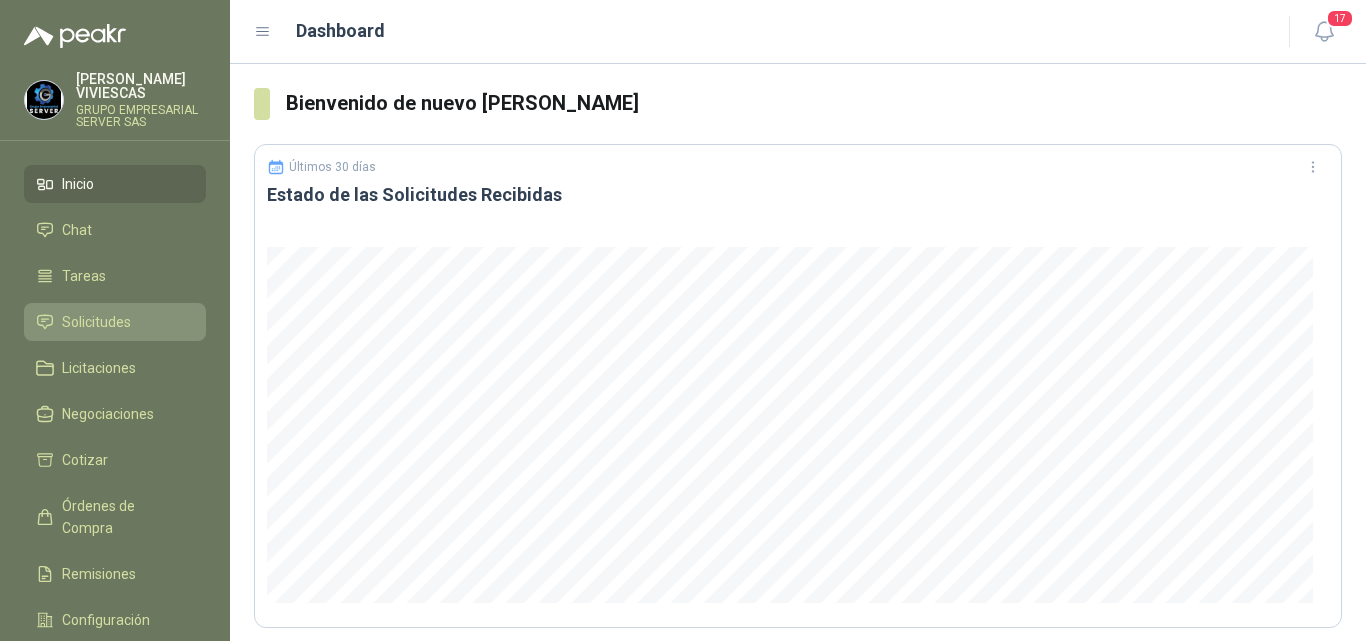
click at [116, 324] on span "Solicitudes" at bounding box center [96, 322] width 69 height 22
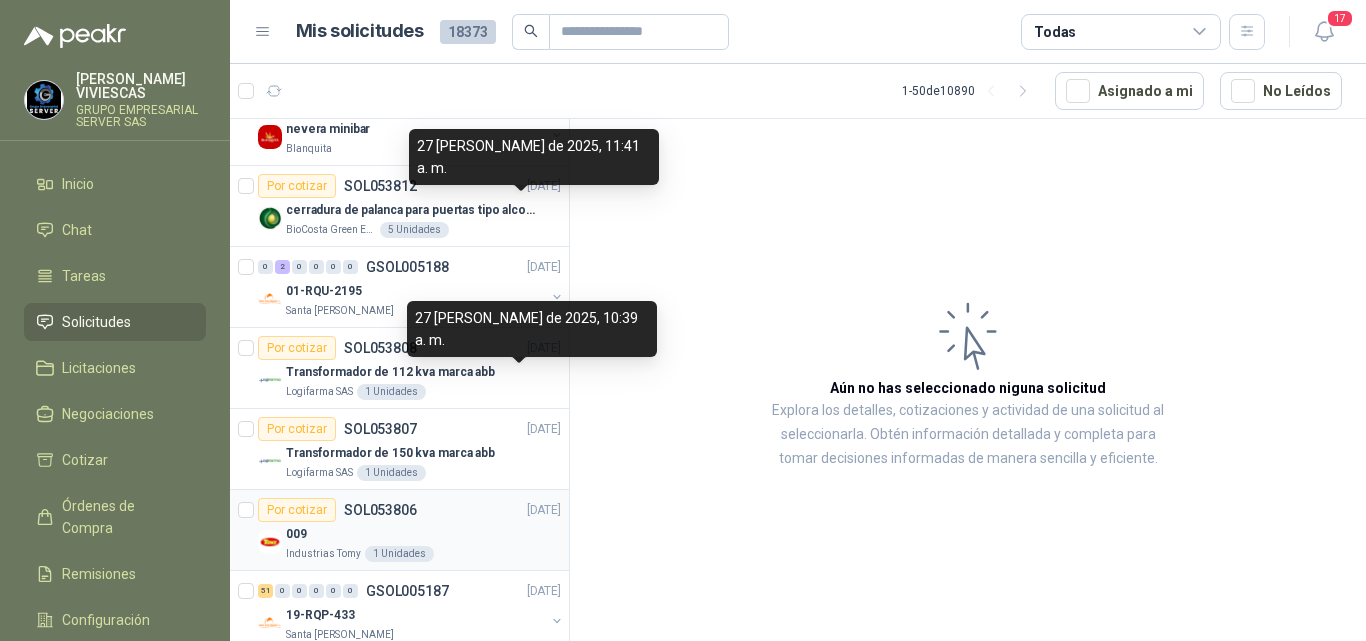
scroll to position [500, 0]
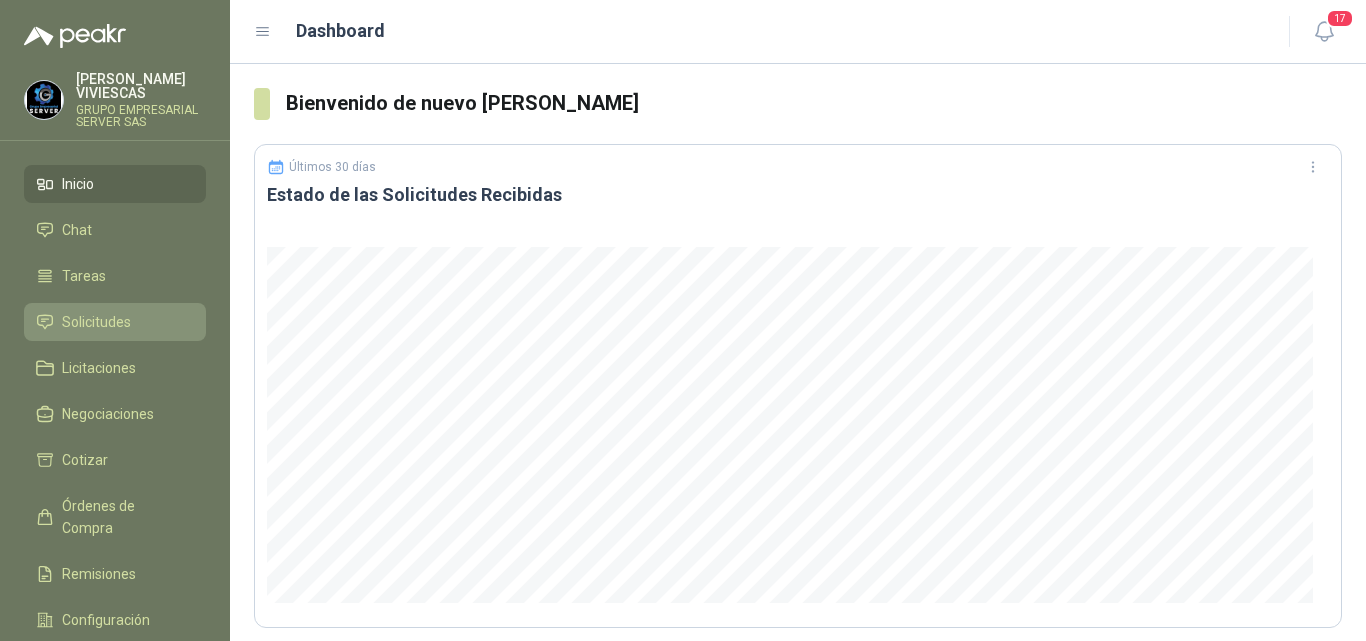
click at [100, 317] on span "Solicitudes" at bounding box center [96, 322] width 69 height 22
